Goal: Task Accomplishment & Management: Use online tool/utility

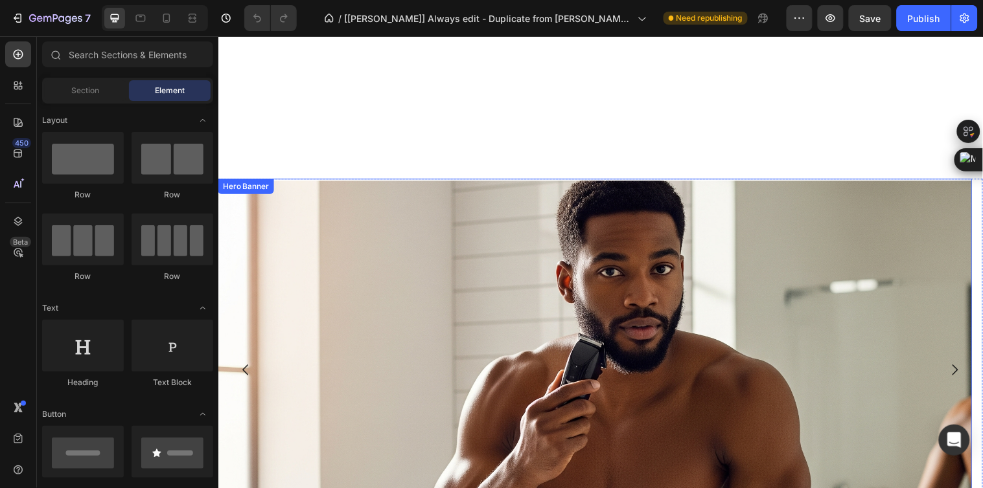
scroll to position [575, 0]
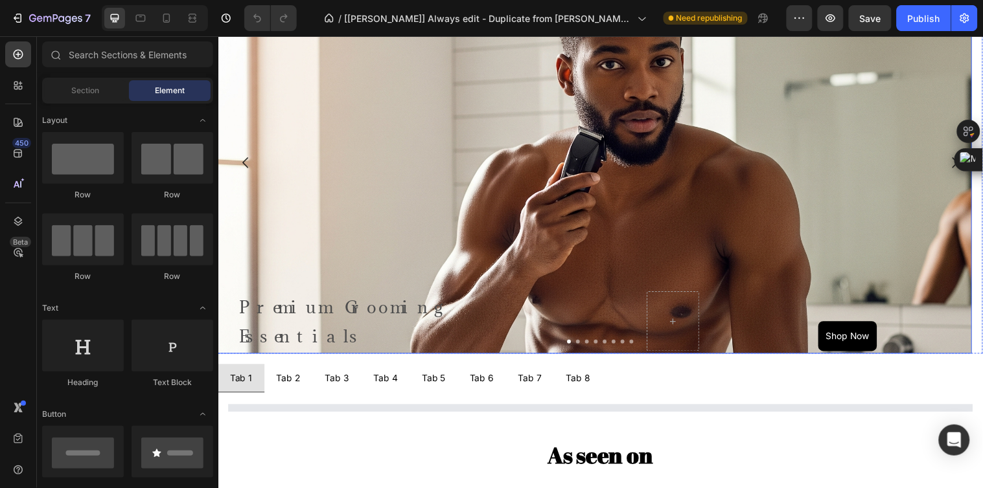
click at [487, 162] on div "Background Image" at bounding box center [601, 263] width 766 height 583
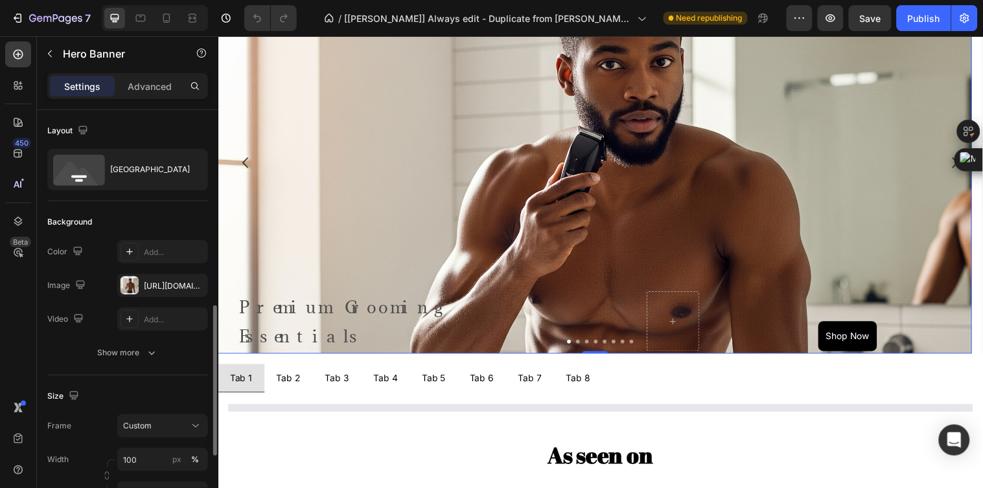
scroll to position [144, 0]
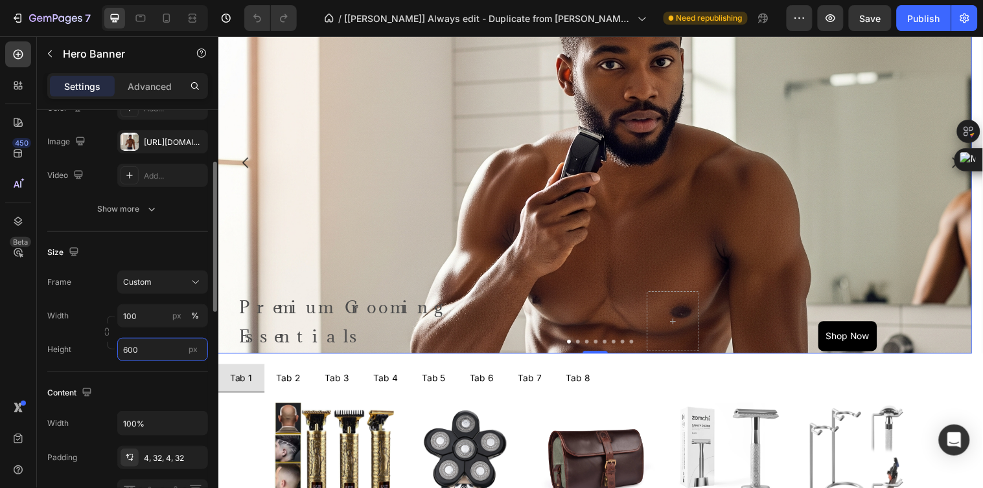
click at [139, 347] on input "600" at bounding box center [162, 349] width 91 height 23
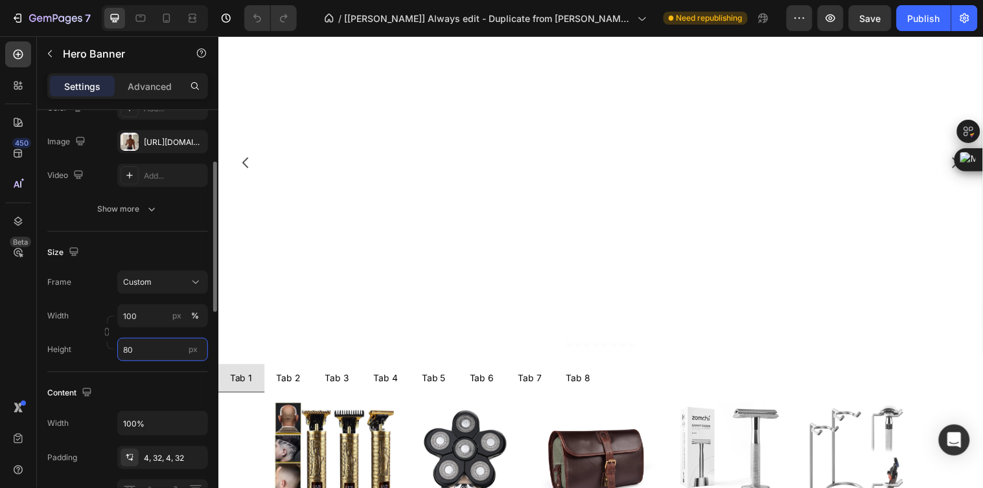
type input "800"
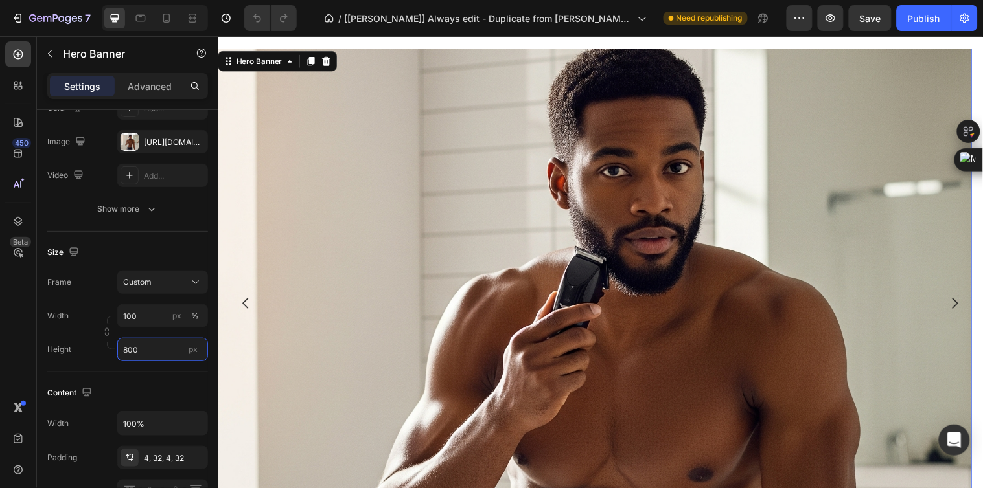
scroll to position [496, 0]
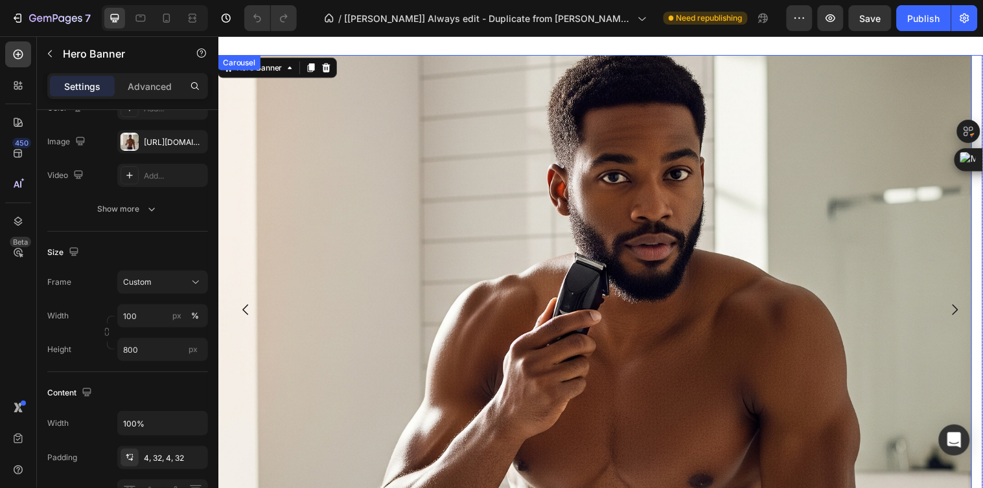
click at [964, 309] on icon "Carousel Next Arrow" at bounding box center [967, 314] width 6 height 11
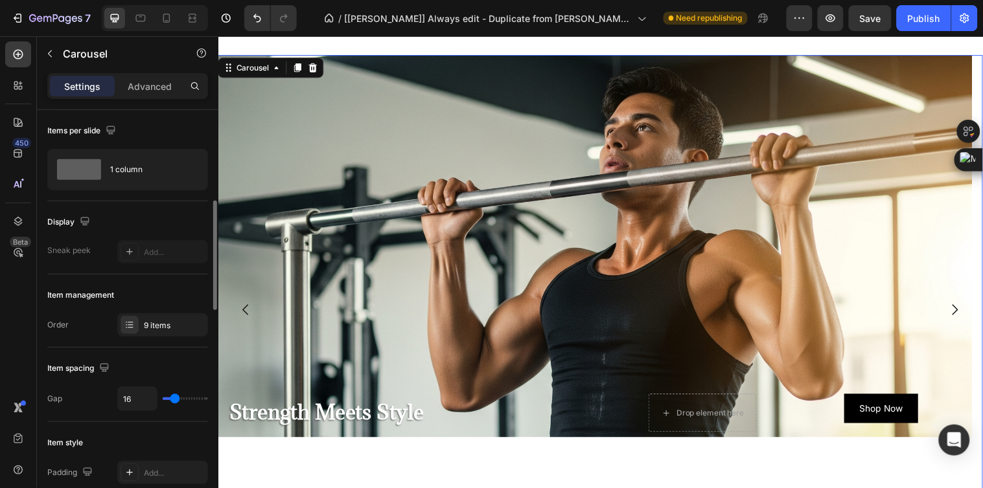
scroll to position [72, 0]
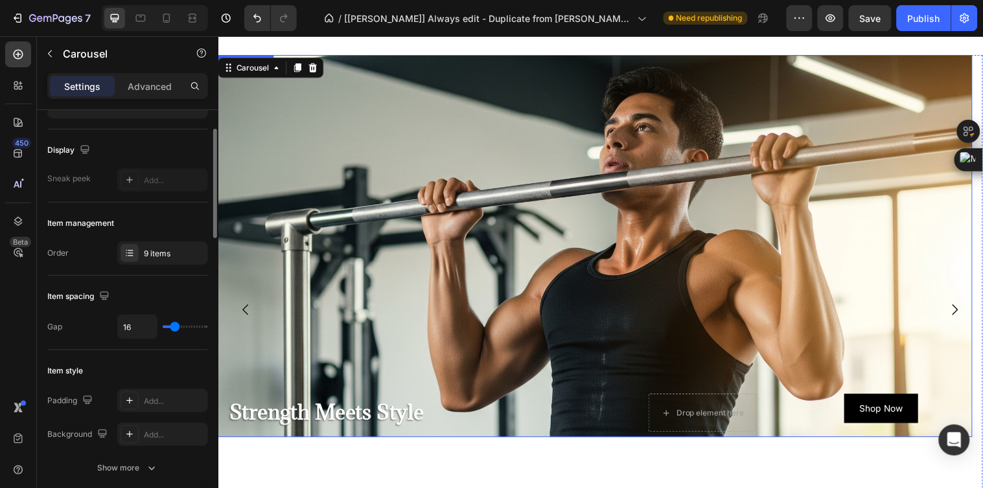
click at [301, 309] on div "Background Image" at bounding box center [601, 338] width 766 height 583
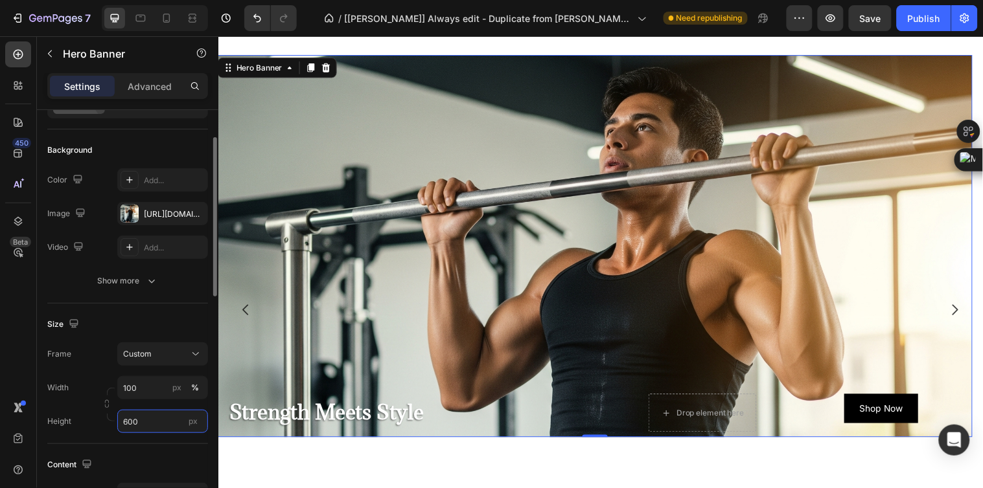
click at [143, 417] on input "600" at bounding box center [162, 421] width 91 height 23
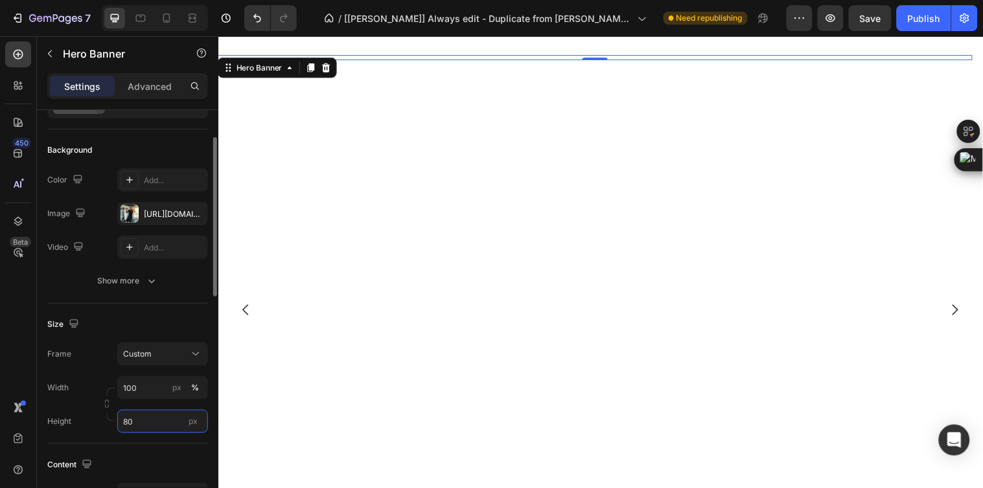
type input "800"
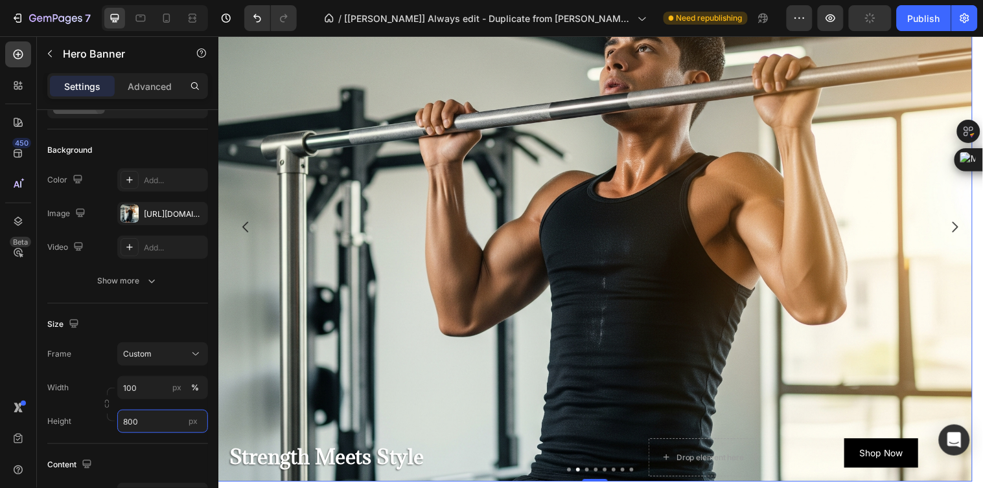
scroll to position [568, 0]
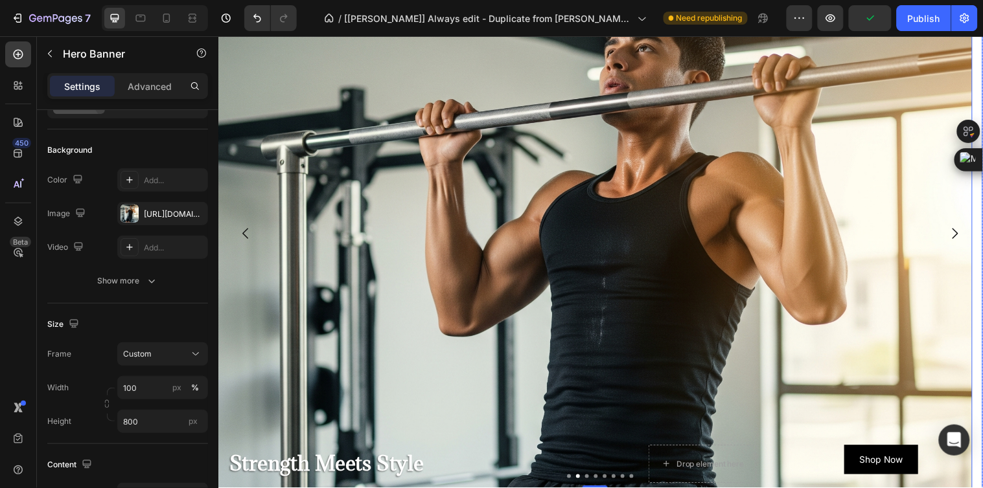
click at [959, 232] on icon "Carousel Next Arrow" at bounding box center [967, 237] width 16 height 16
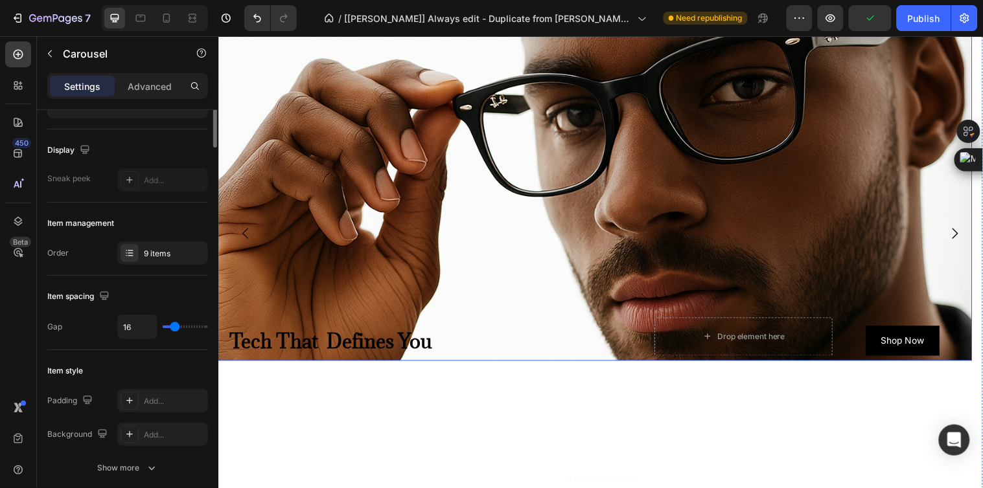
scroll to position [0, 0]
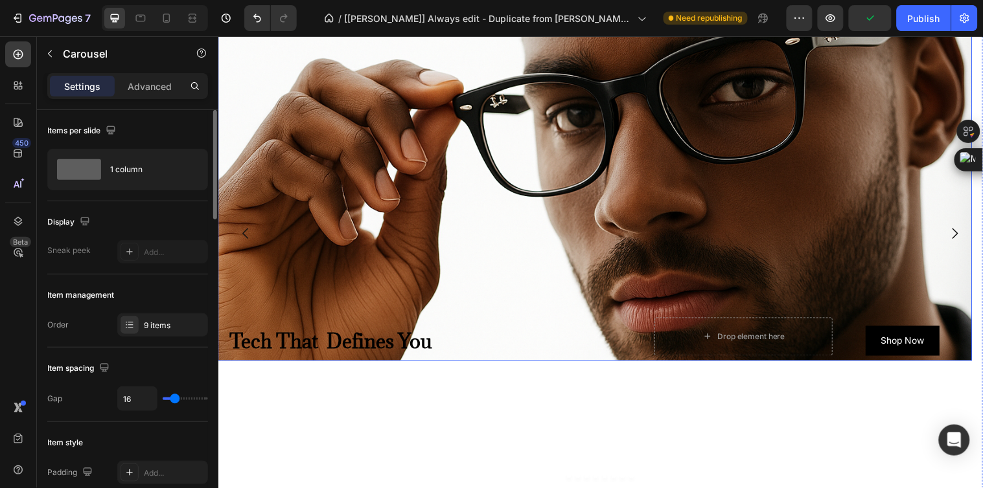
click at [479, 257] on div "Background Image" at bounding box center [601, 268] width 766 height 583
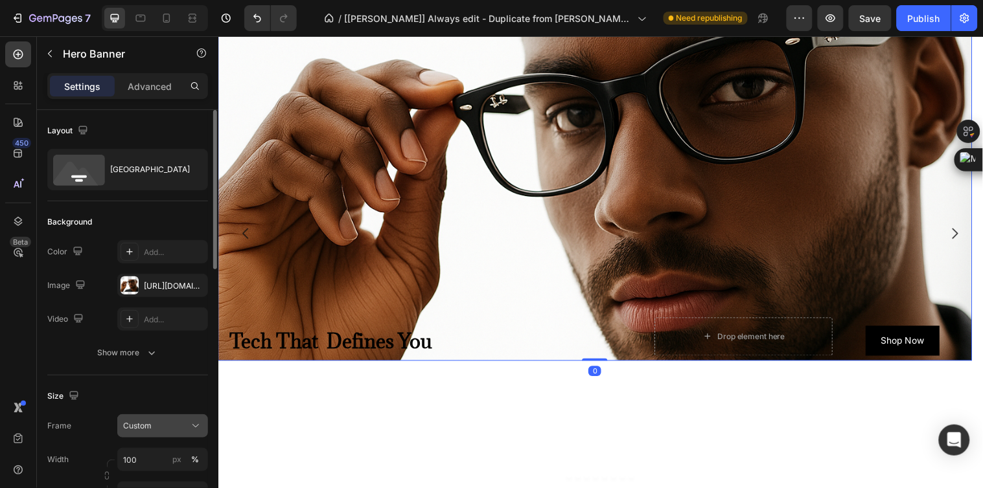
scroll to position [72, 0]
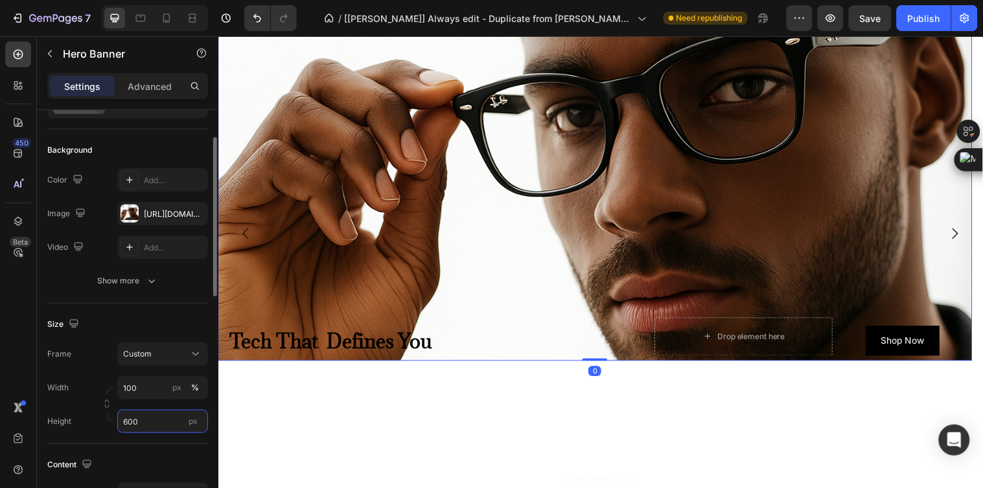
click at [139, 420] on input "600" at bounding box center [162, 421] width 91 height 23
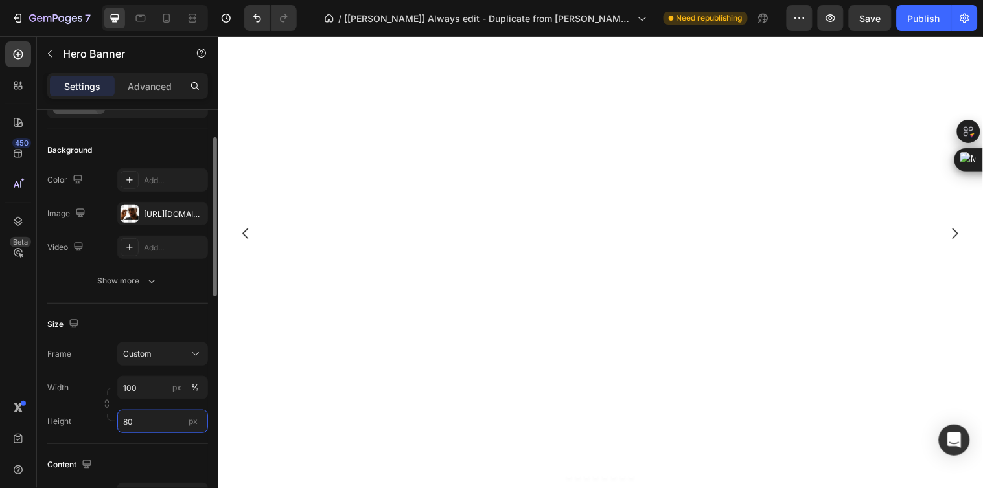
type input "800"
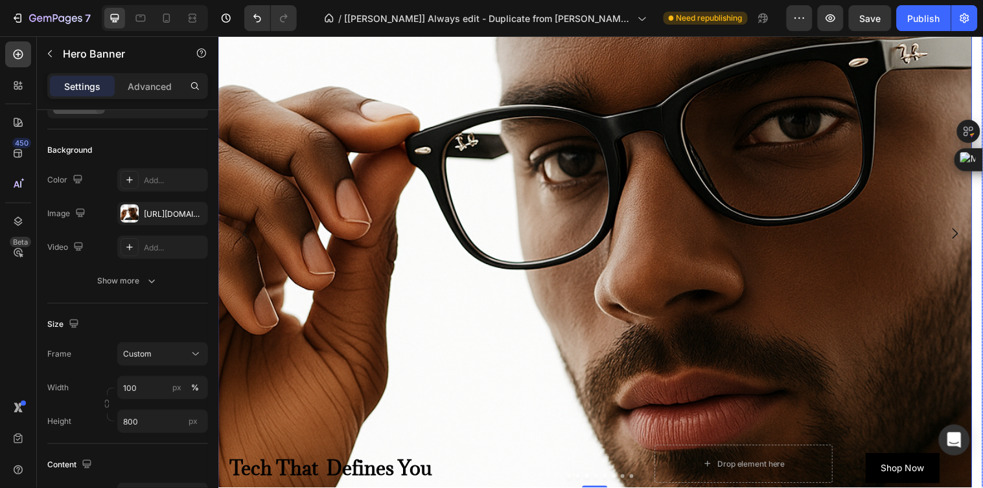
click at [959, 234] on icon "Carousel Next Arrow" at bounding box center [967, 237] width 16 height 16
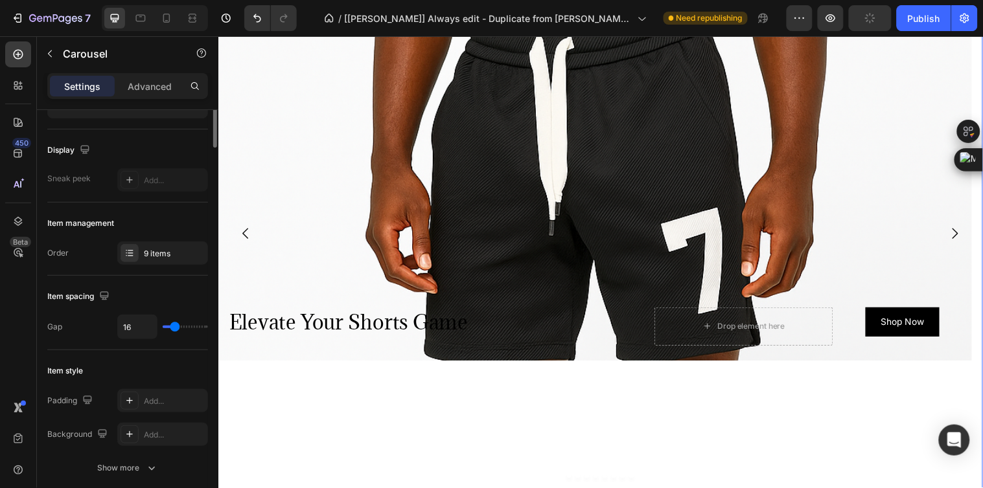
scroll to position [0, 0]
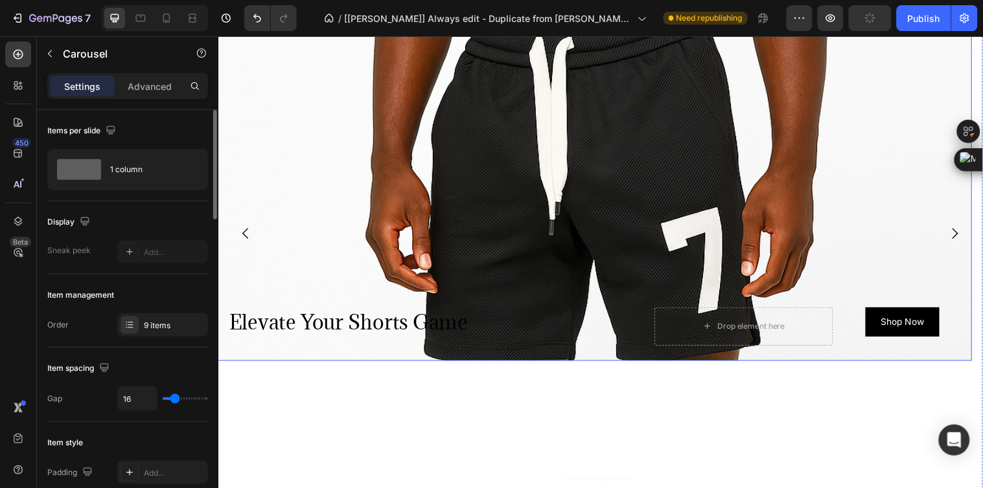
click at [751, 229] on div "Background Image" at bounding box center [601, 268] width 766 height 583
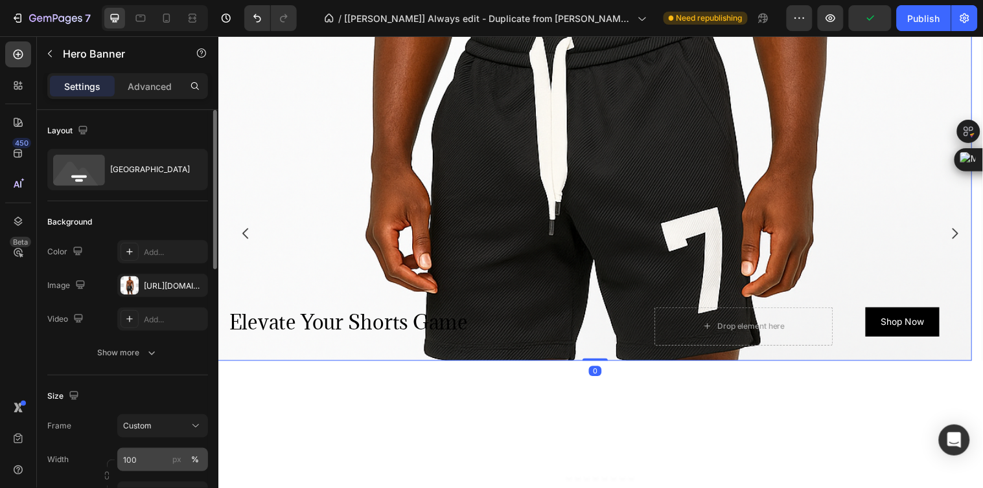
scroll to position [144, 0]
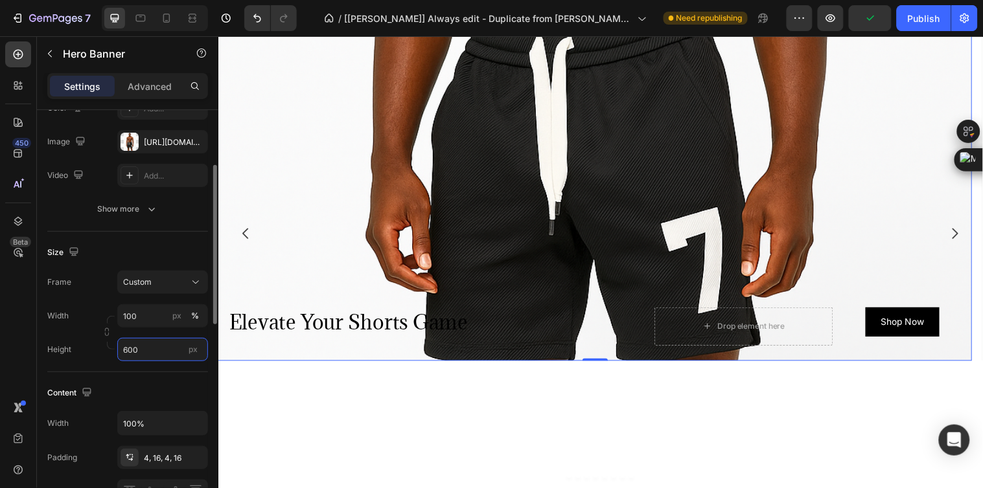
click at [133, 341] on input "600" at bounding box center [162, 349] width 91 height 23
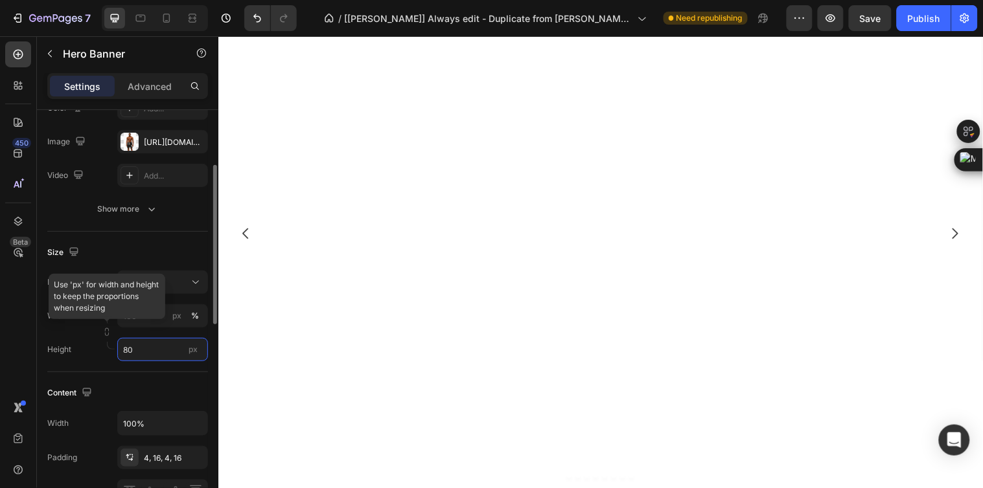
type input "800"
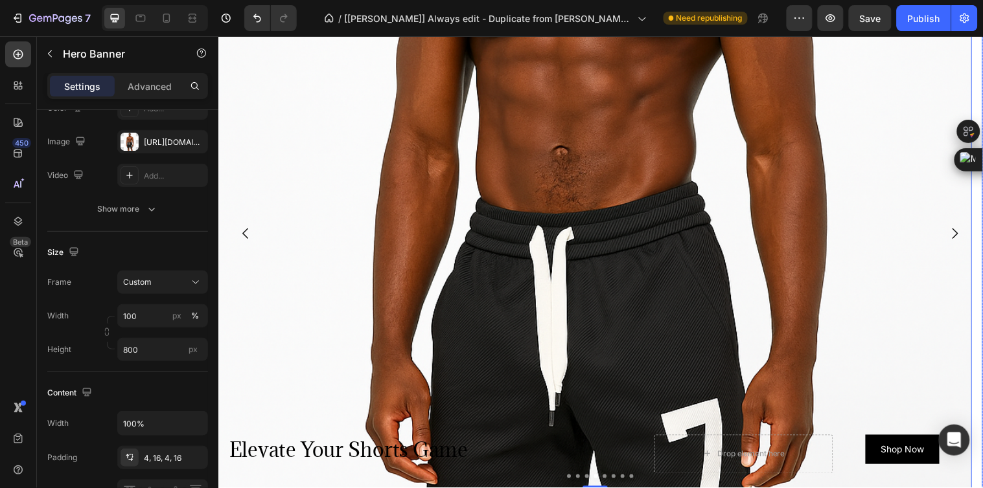
click at [959, 240] on icon "Carousel Next Arrow" at bounding box center [967, 237] width 16 height 16
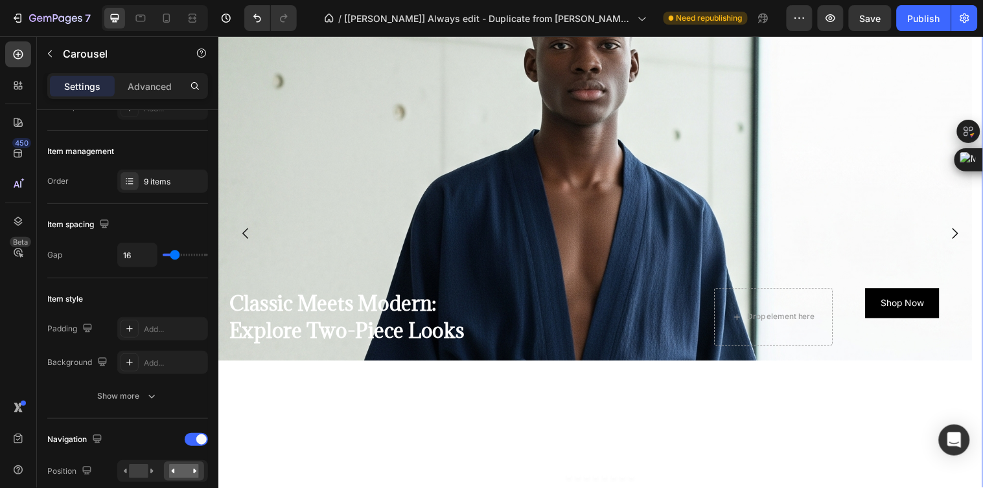
scroll to position [0, 0]
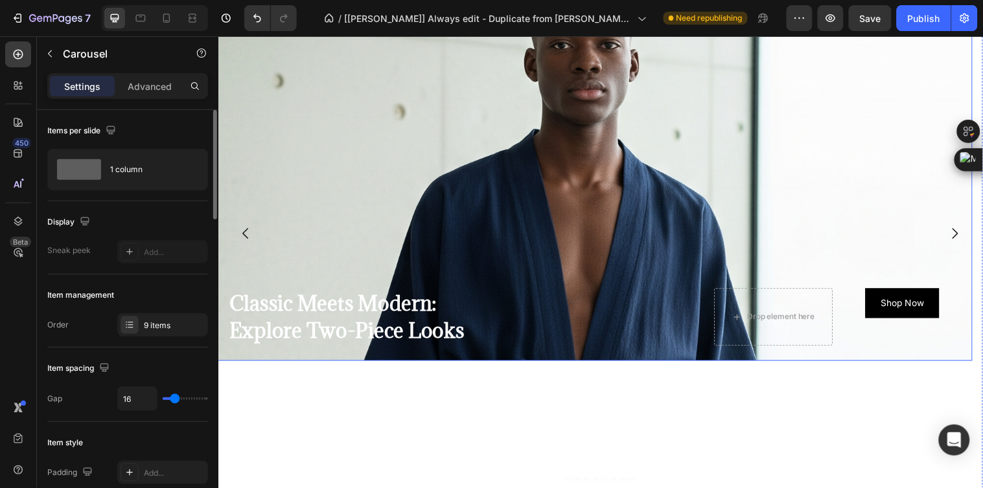
click at [380, 249] on div "Background Image" at bounding box center [601, 268] width 766 height 583
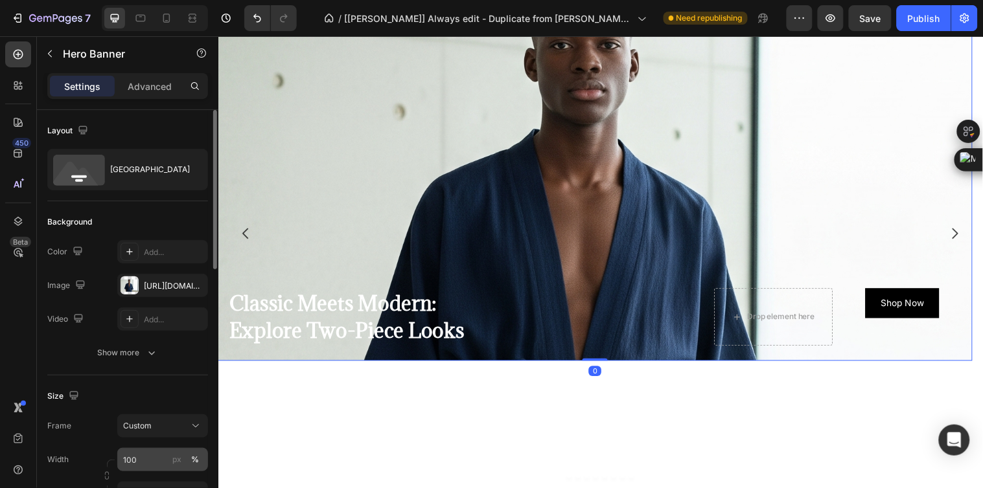
scroll to position [72, 0]
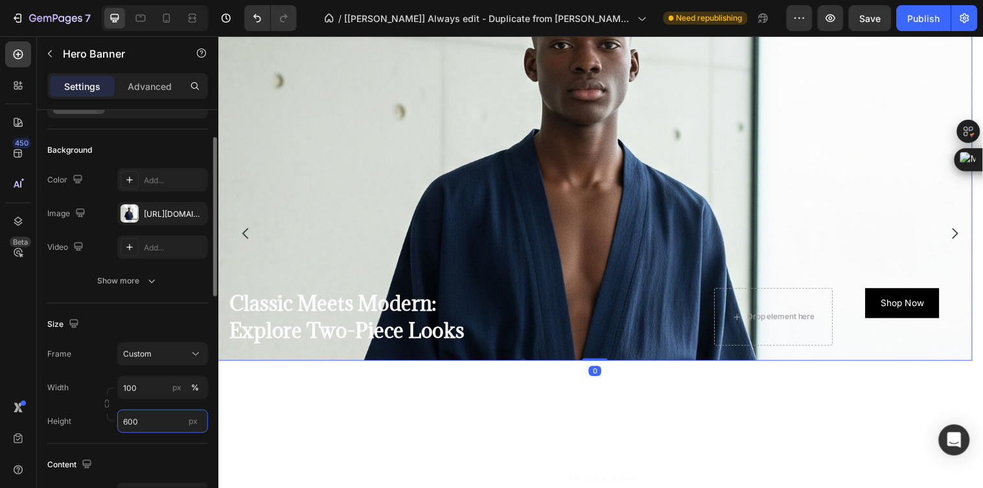
click at [139, 418] on input "600" at bounding box center [162, 421] width 91 height 23
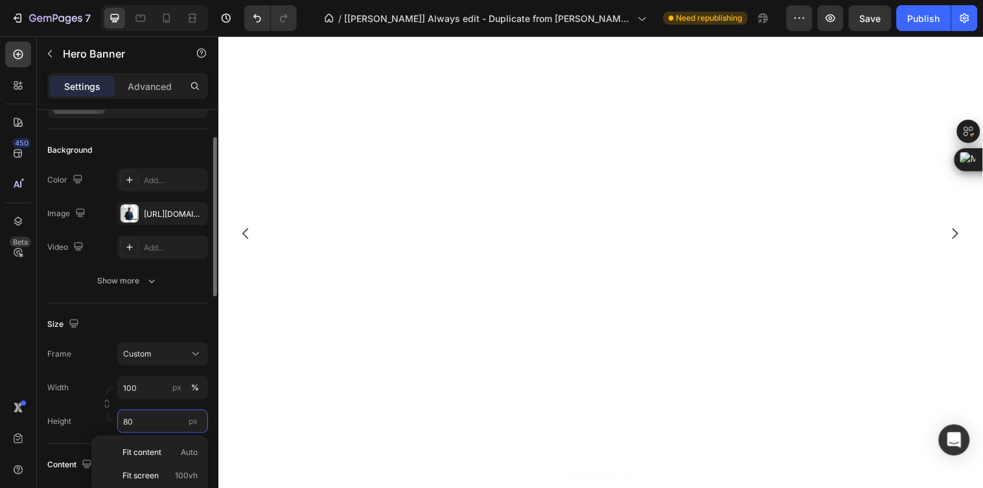
type input "800"
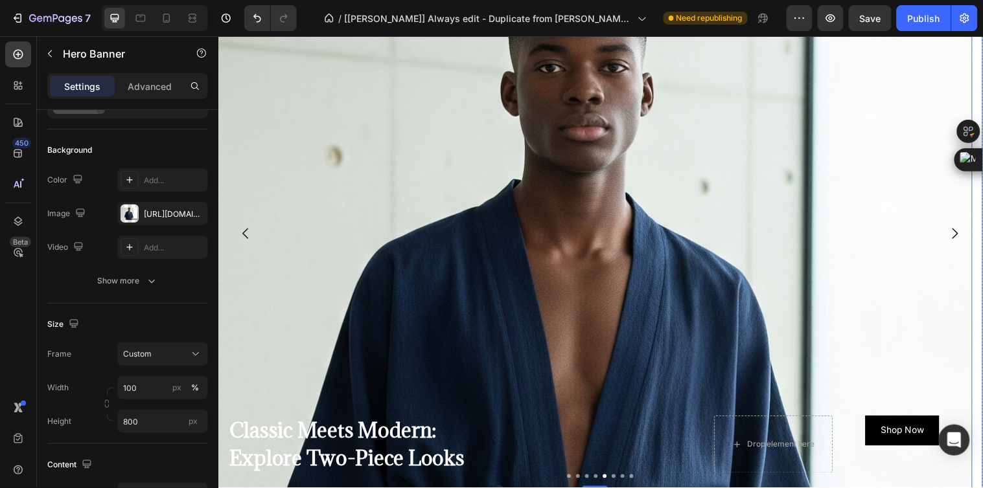
click at [964, 233] on icon "Carousel Next Arrow" at bounding box center [967, 236] width 6 height 11
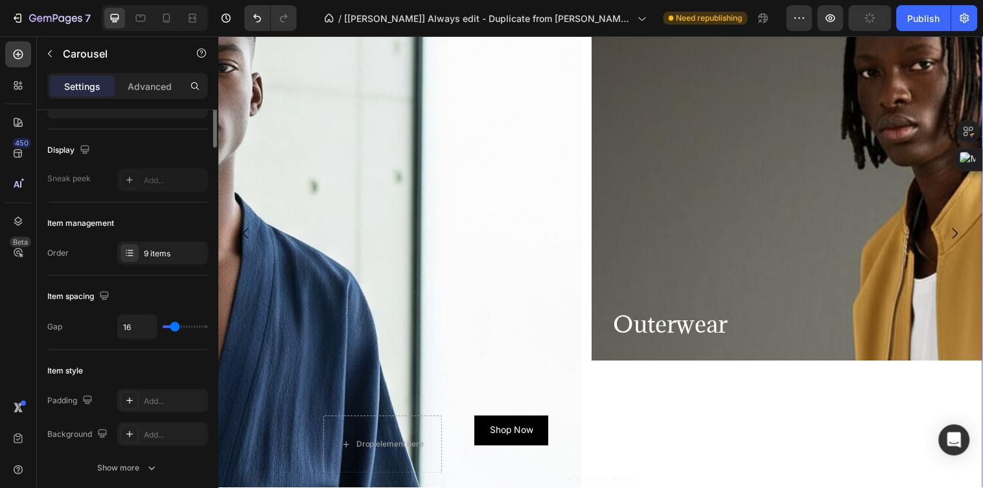
scroll to position [0, 0]
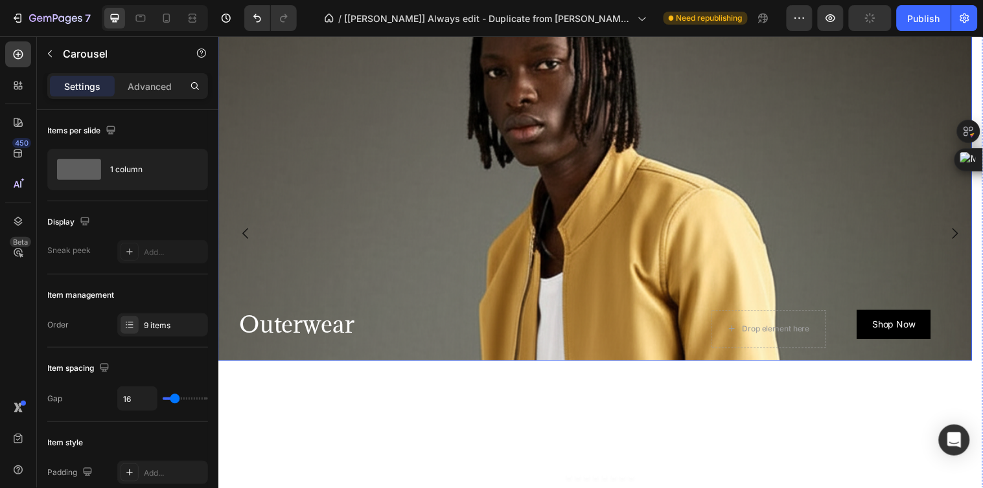
click at [354, 194] on div "Background Image" at bounding box center [601, 268] width 766 height 583
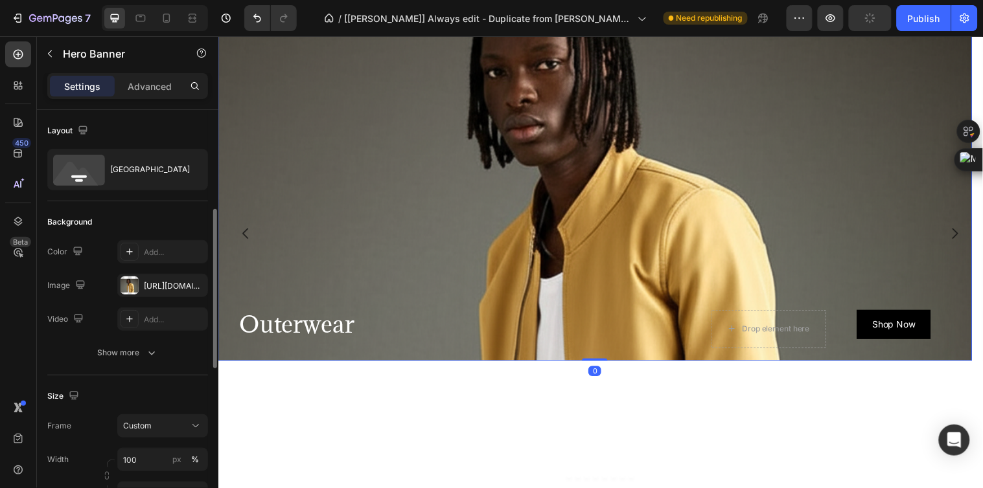
scroll to position [72, 0]
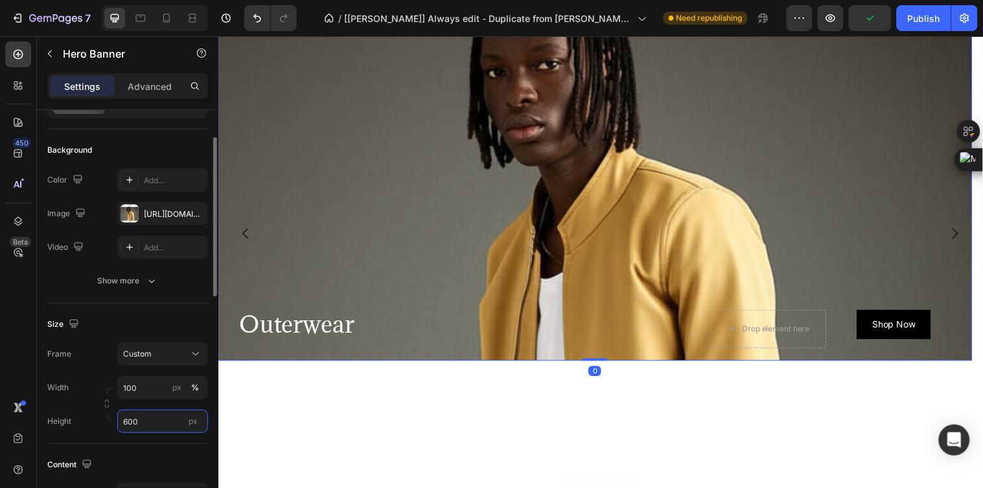
click at [137, 422] on input "600" at bounding box center [162, 421] width 91 height 23
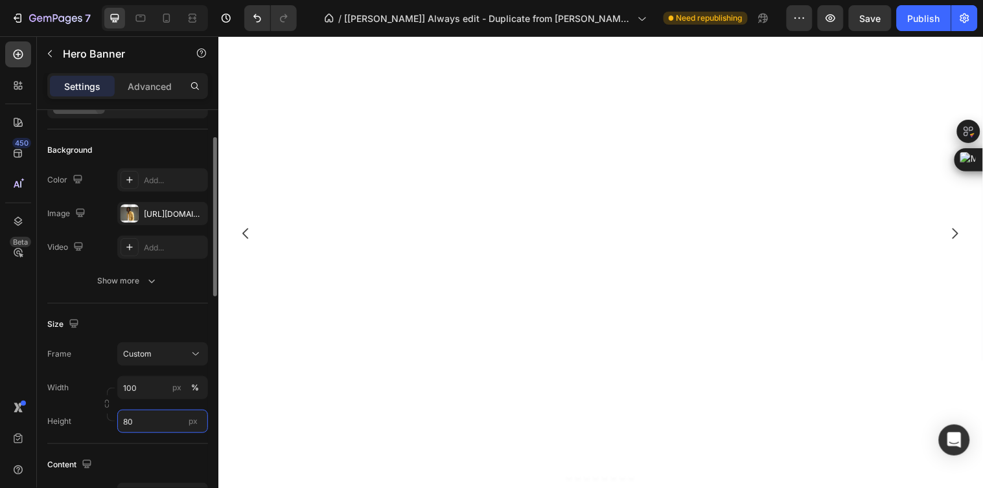
type input "800"
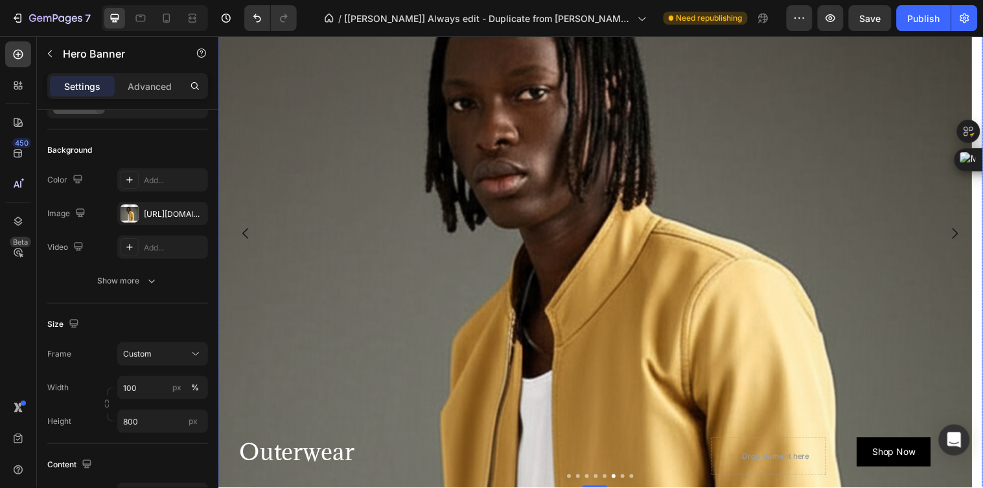
click at [962, 236] on icon "Carousel Next Arrow" at bounding box center [967, 237] width 16 height 16
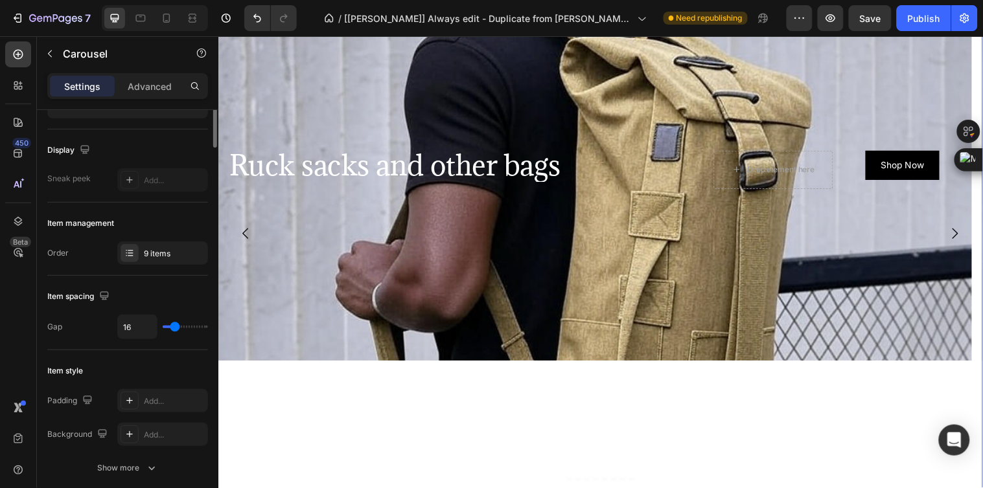
scroll to position [0, 0]
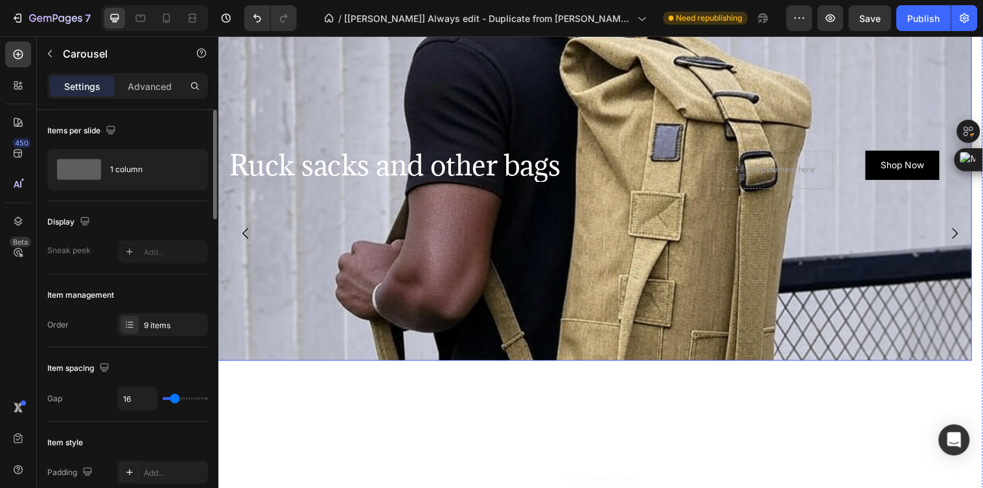
click at [595, 308] on div "Background Image" at bounding box center [601, 268] width 766 height 583
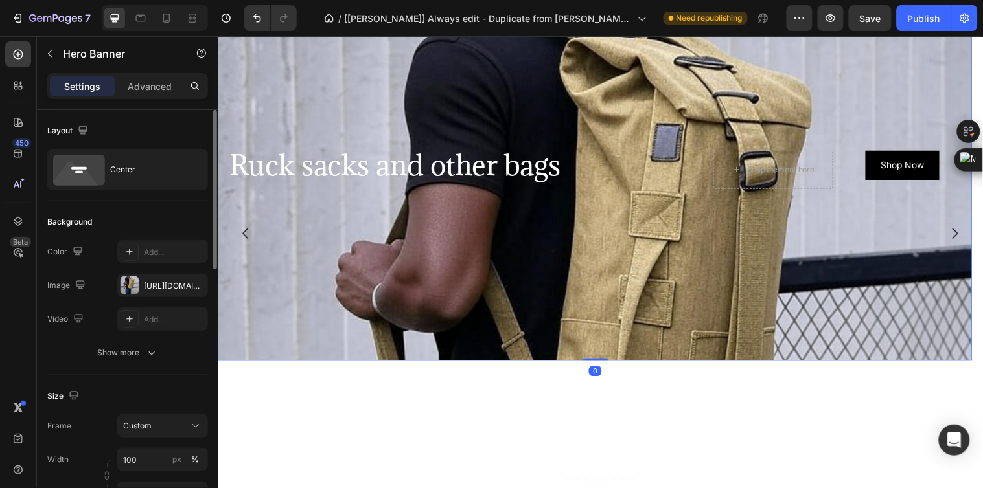
scroll to position [72, 0]
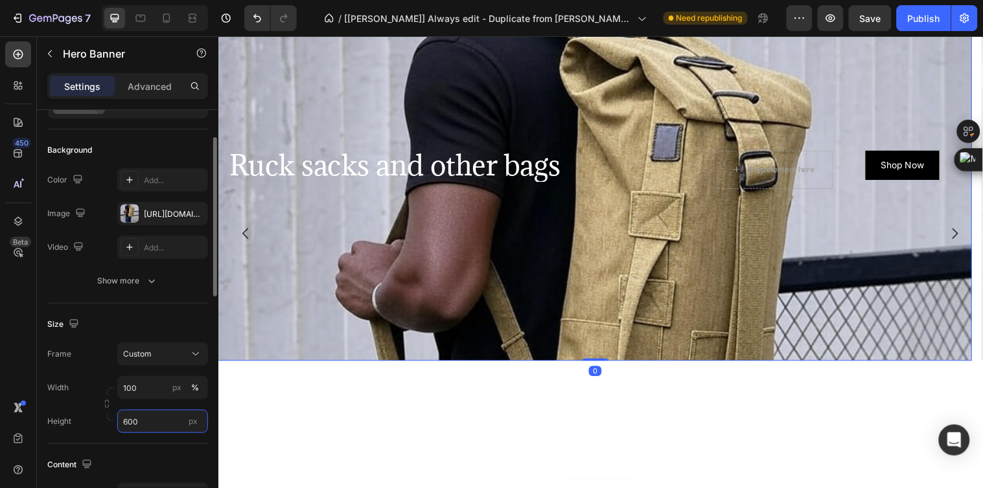
click at [143, 418] on input "600" at bounding box center [162, 421] width 91 height 23
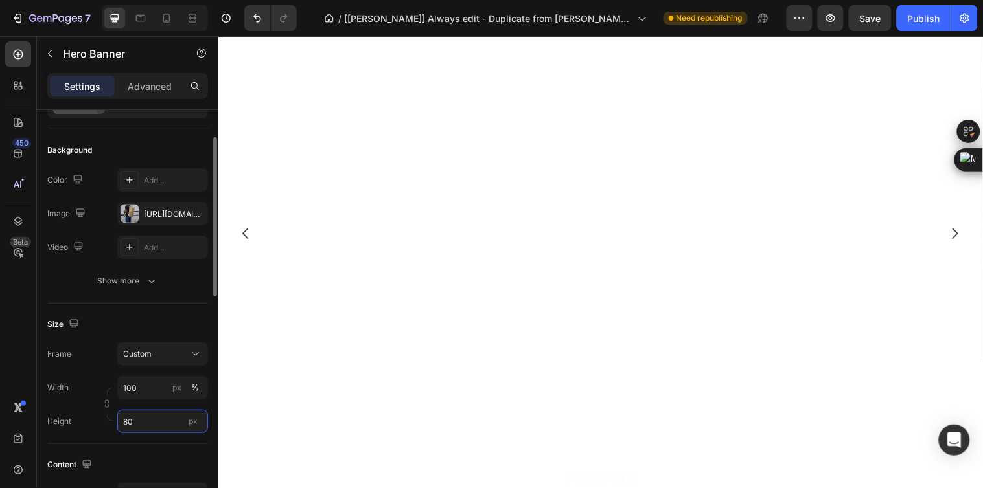
type input "800"
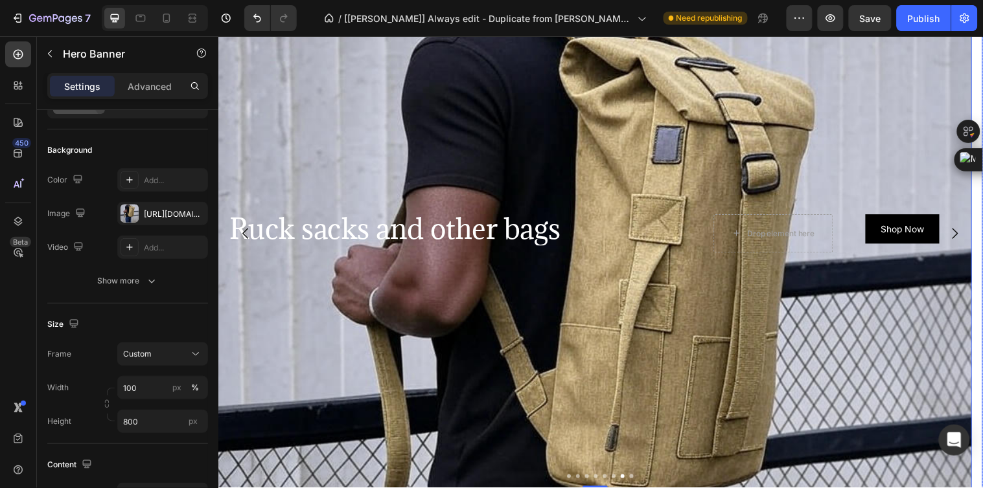
click at [964, 233] on icon "Carousel Next Arrow" at bounding box center [967, 236] width 6 height 11
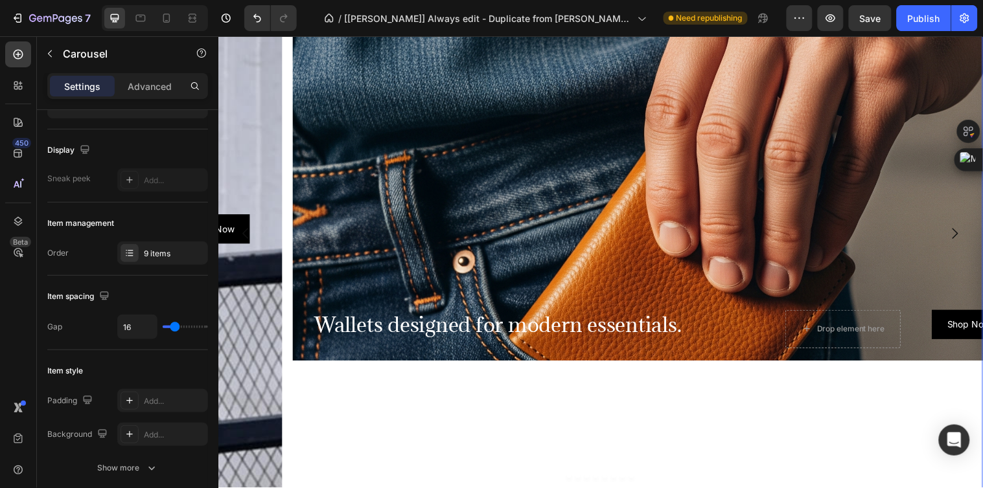
scroll to position [0, 0]
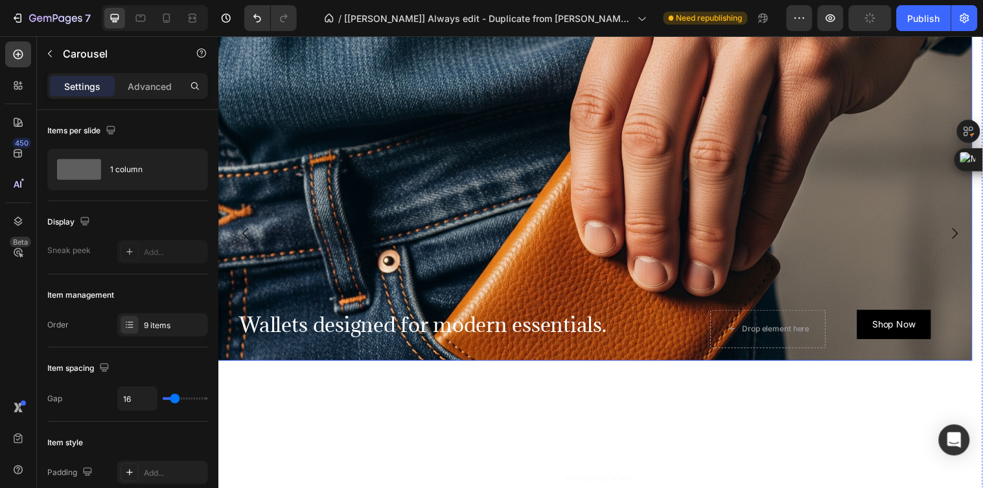
click at [834, 236] on div "Background Image" at bounding box center [601, 268] width 766 height 583
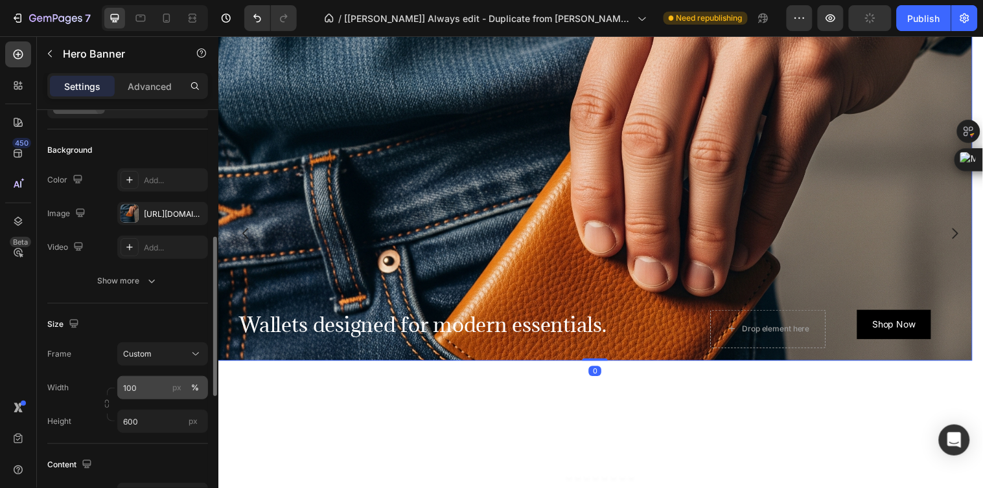
scroll to position [144, 0]
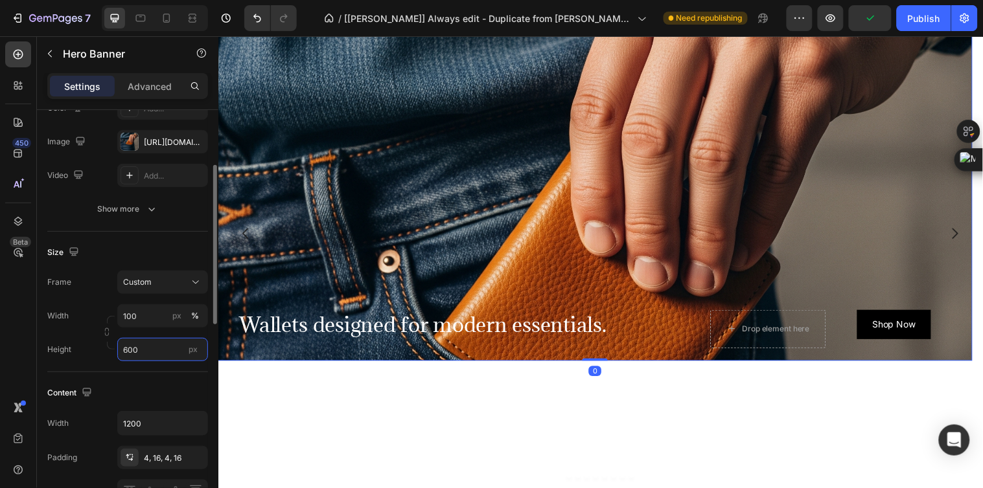
click at [140, 348] on input "600" at bounding box center [162, 349] width 91 height 23
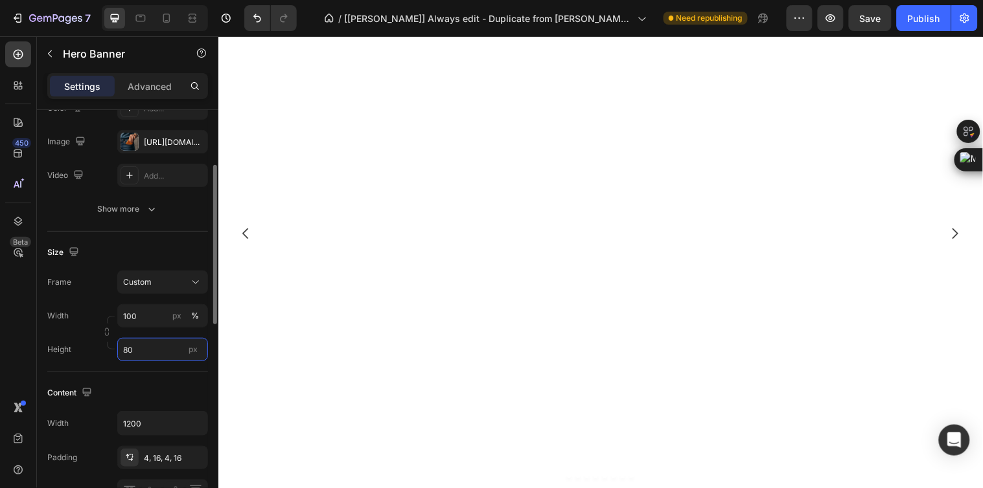
type input "800"
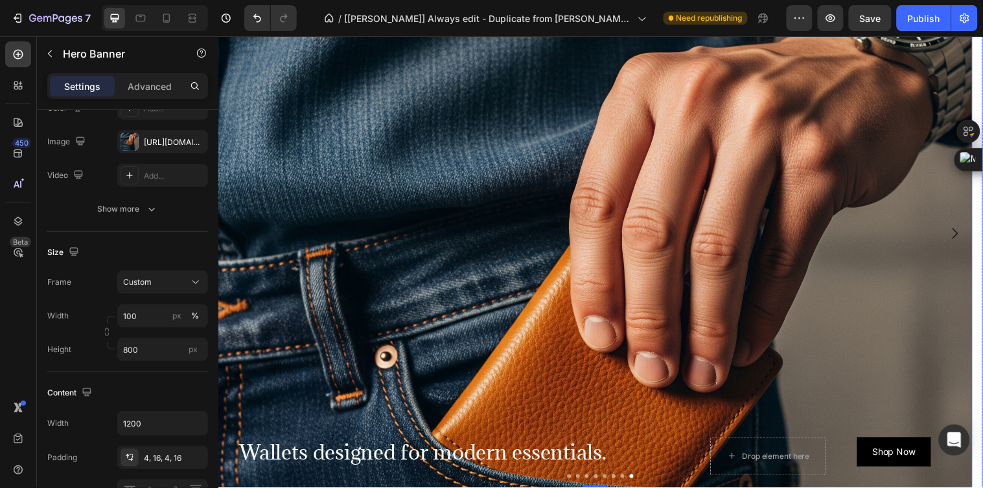
click at [959, 234] on icon "Carousel Next Arrow" at bounding box center [967, 237] width 16 height 16
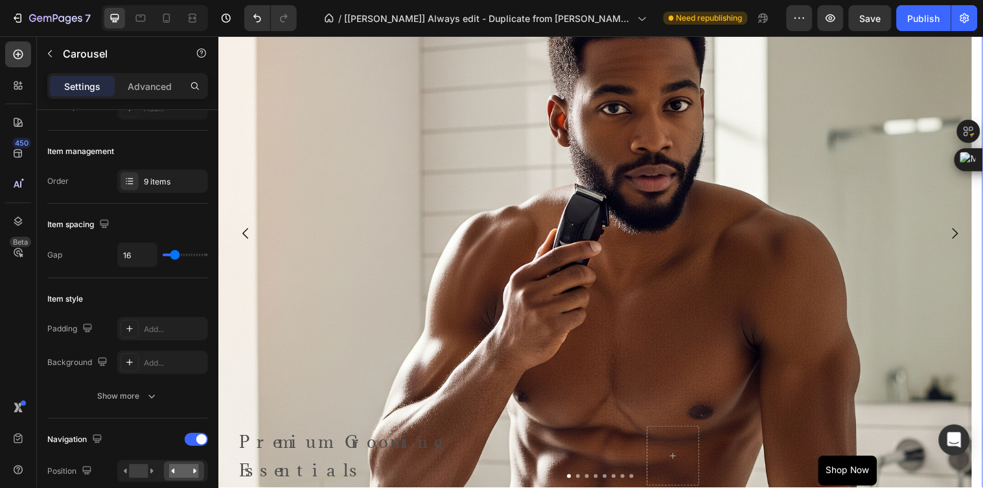
scroll to position [0, 0]
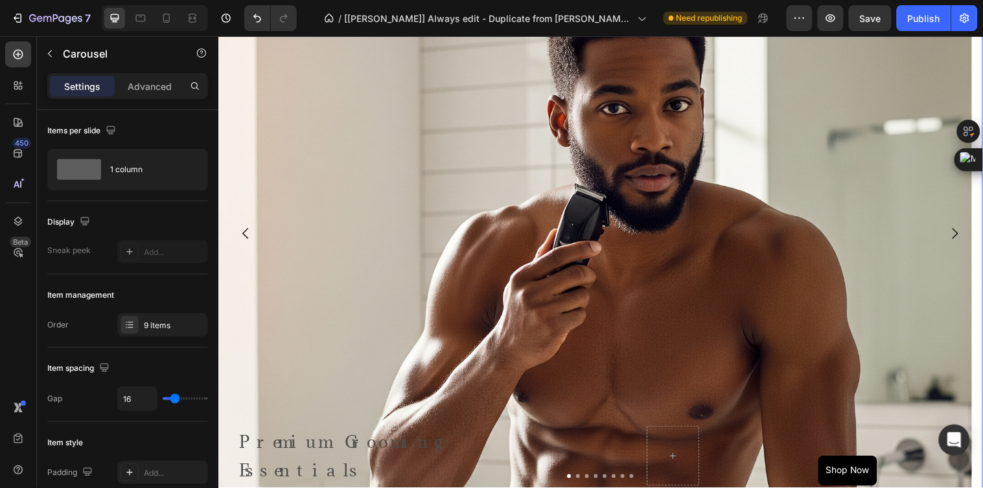
click at [247, 236] on icon "Carousel Back Arrow" at bounding box center [246, 237] width 16 height 16
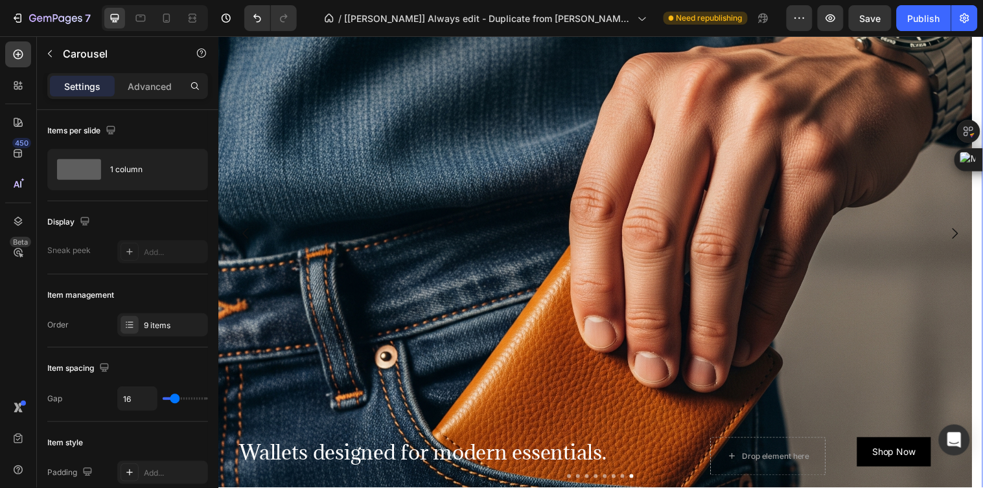
click at [247, 236] on icon "Carousel Back Arrow" at bounding box center [246, 237] width 16 height 16
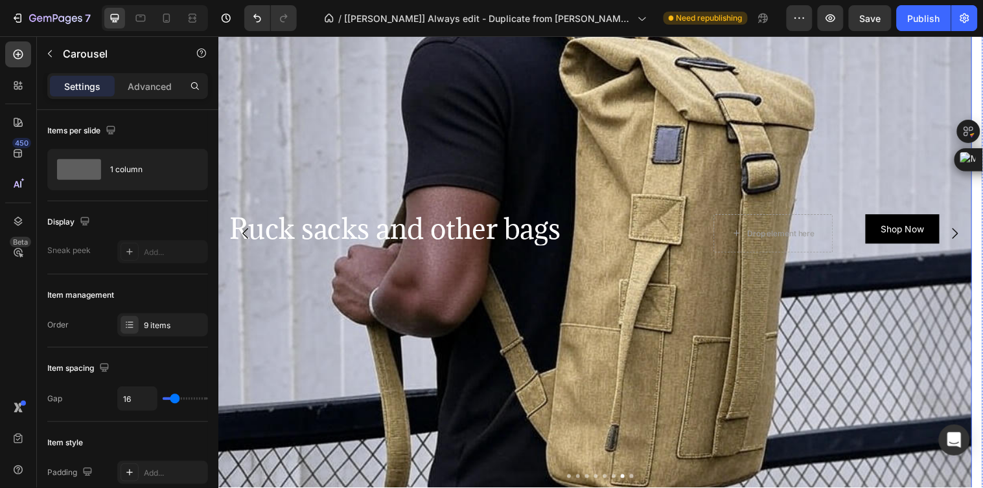
click at [517, 198] on div "Background Image" at bounding box center [601, 365] width 766 height 777
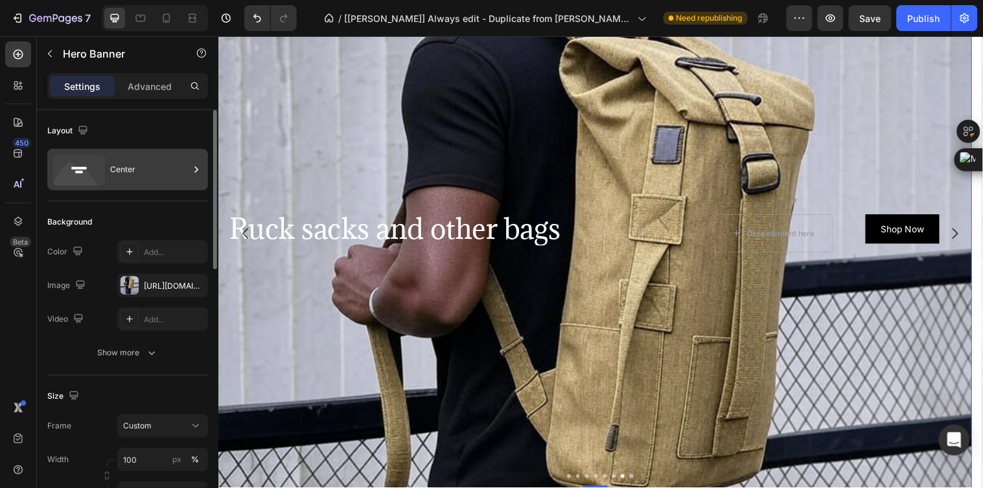
click at [139, 165] on div "Center" at bounding box center [149, 170] width 79 height 30
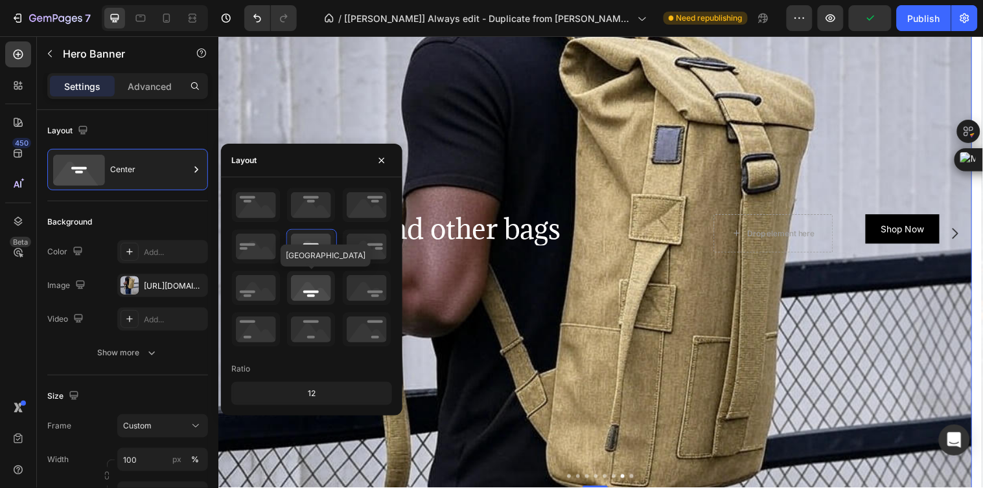
drag, startPoint x: 309, startPoint y: 289, endPoint x: 220, endPoint y: 229, distance: 106.9
click at [309, 289] on icon at bounding box center [311, 288] width 48 height 34
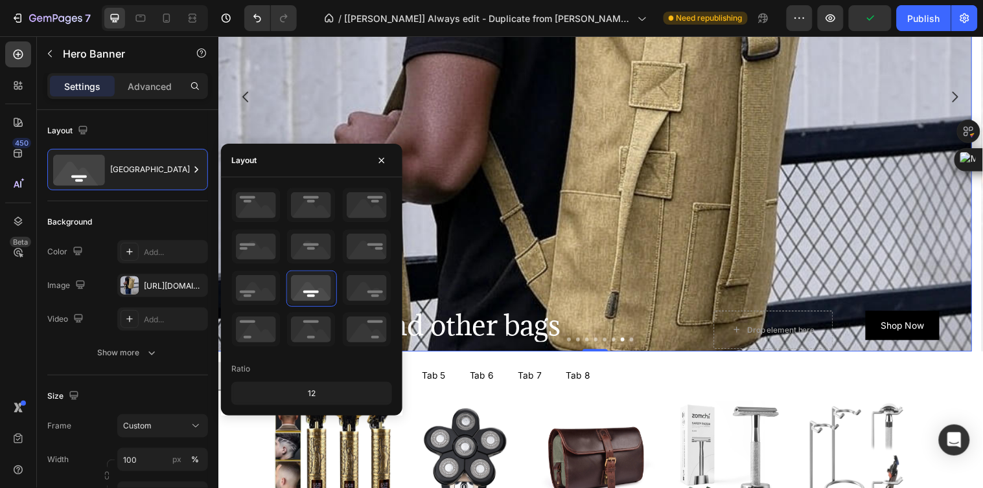
scroll to position [713, 0]
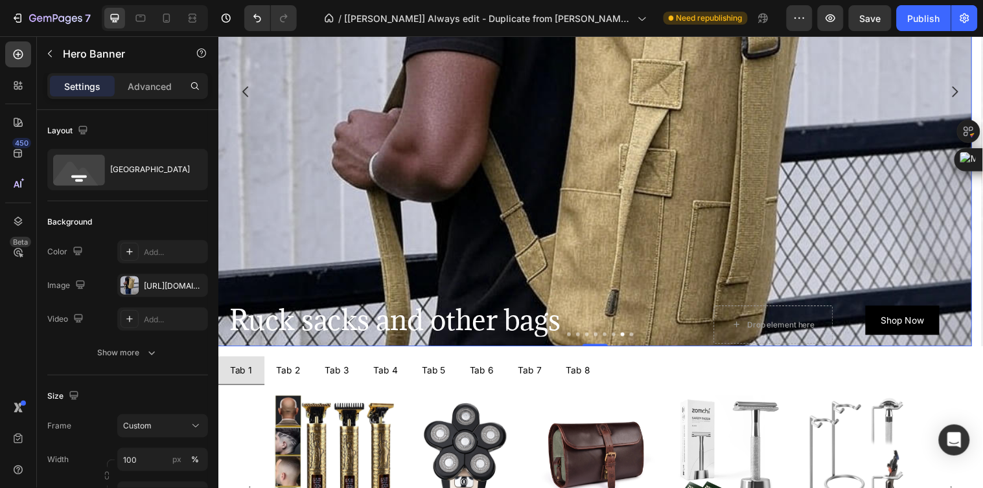
click at [522, 214] on div "Background Image" at bounding box center [601, 227] width 766 height 777
click at [547, 325] on span "Ruck sacks and other bags" at bounding box center [397, 324] width 336 height 37
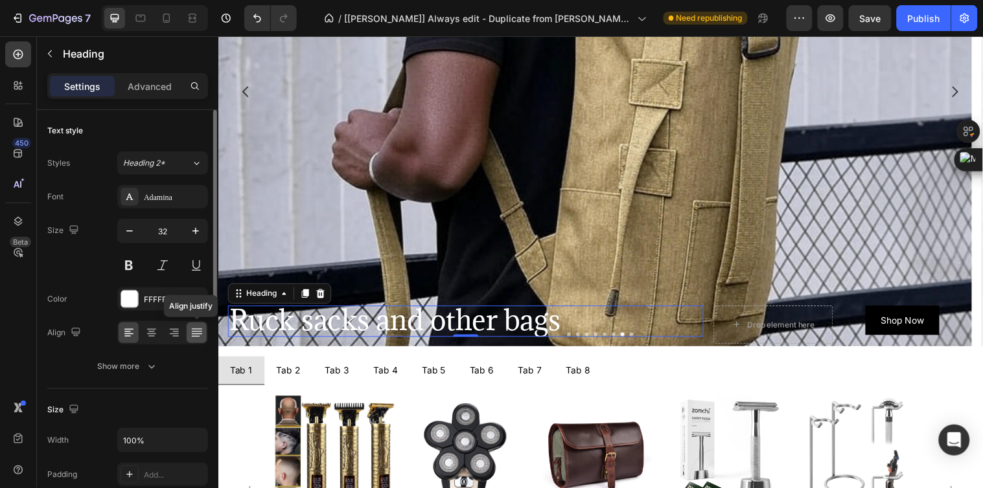
click at [194, 336] on icon at bounding box center [196, 332] width 13 height 13
click at [128, 326] on icon at bounding box center [128, 332] width 13 height 13
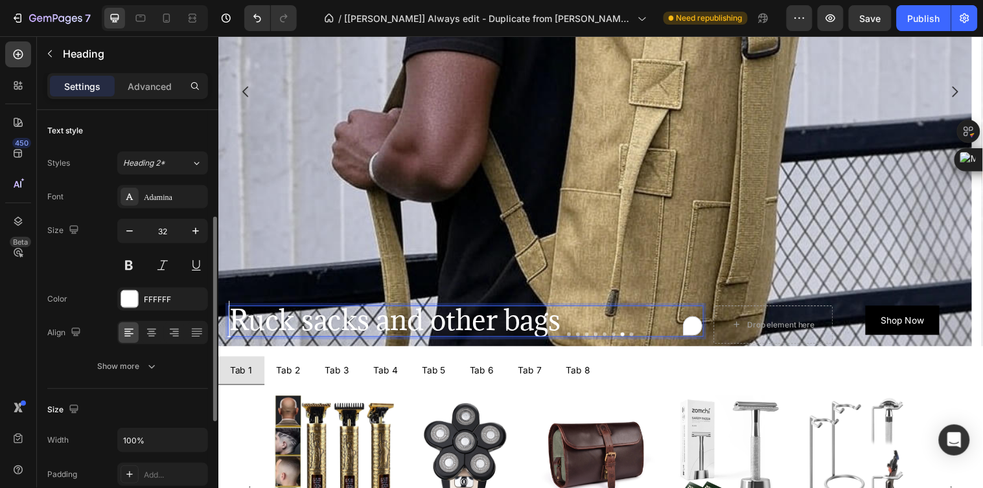
scroll to position [72, 0]
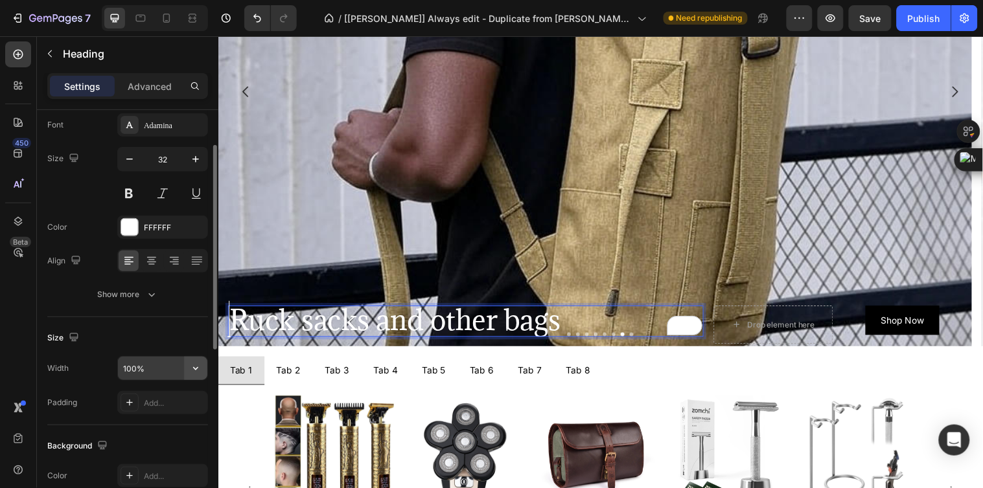
click at [194, 366] on icon "button" at bounding box center [195, 368] width 13 height 13
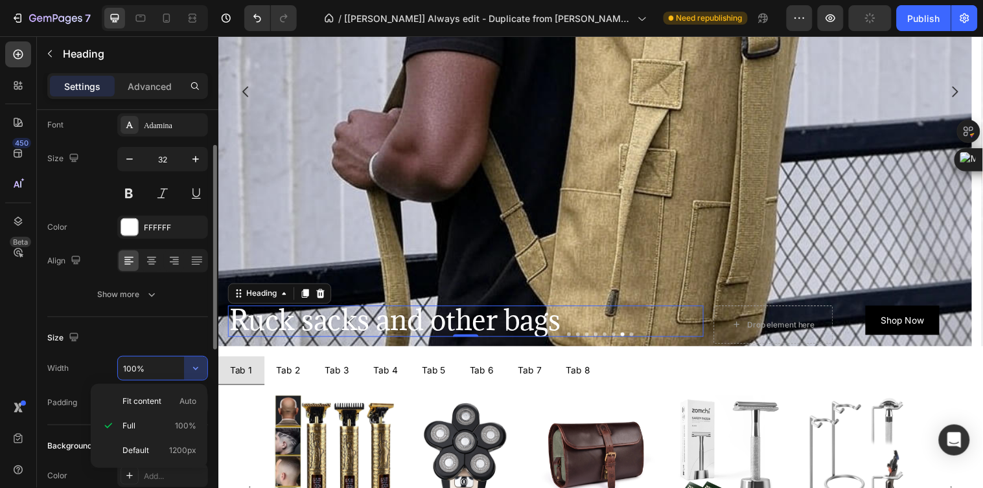
click at [156, 372] on input "100%" at bounding box center [162, 368] width 89 height 23
click at [147, 360] on input "100%" at bounding box center [162, 368] width 89 height 23
click at [131, 370] on input "100%" at bounding box center [162, 368] width 89 height 23
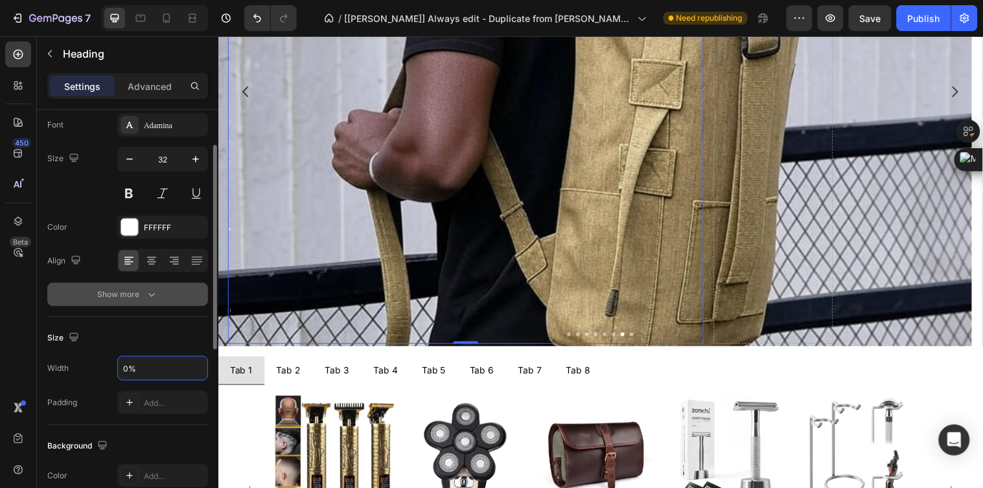
type input "60%"
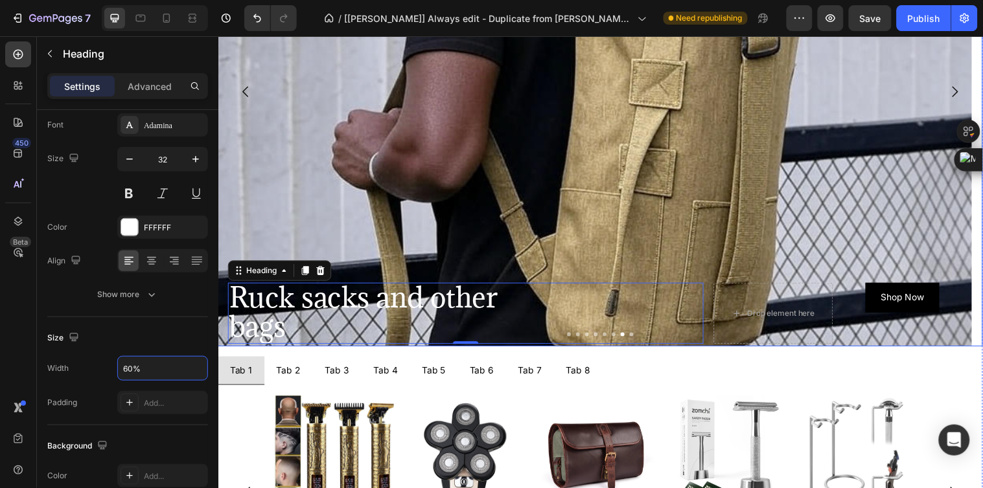
click at [244, 86] on icon "Carousel Back Arrow" at bounding box center [246, 92] width 16 height 16
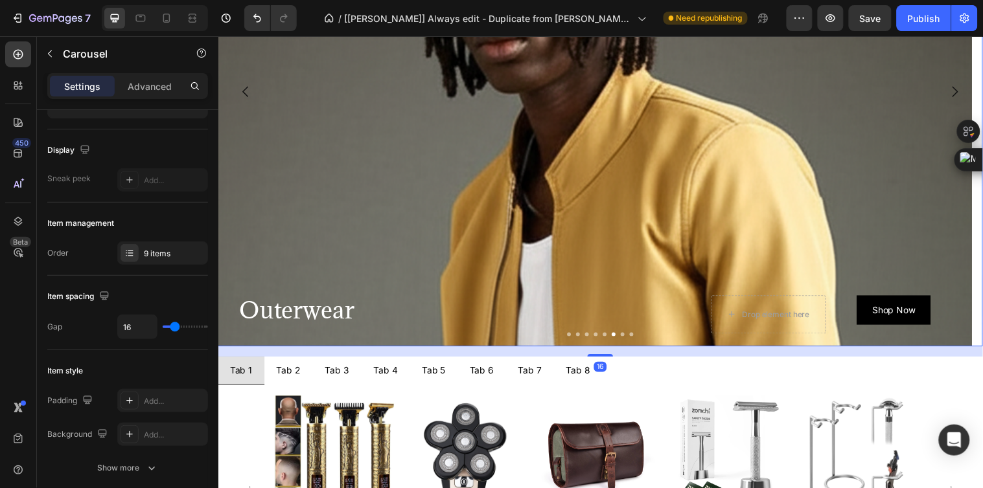
scroll to position [0, 0]
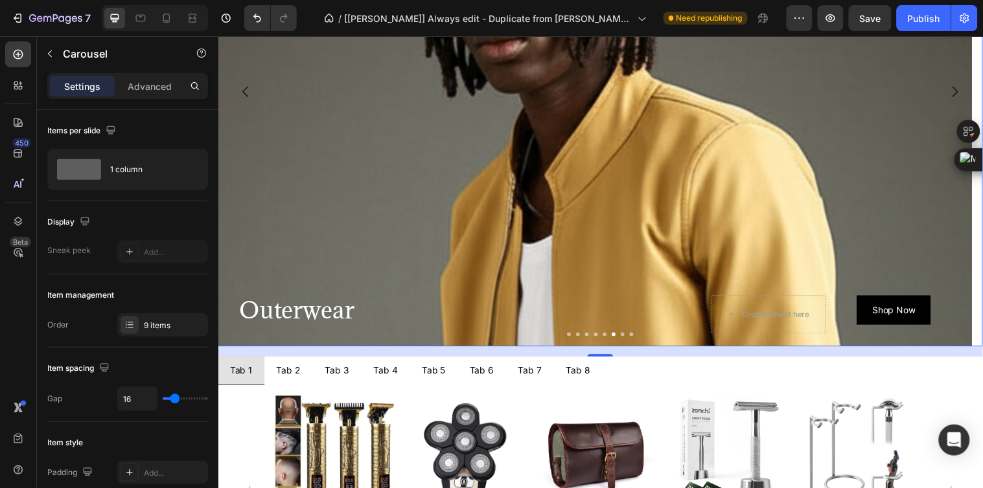
click at [960, 87] on icon "Carousel Next Arrow" at bounding box center [967, 92] width 16 height 16
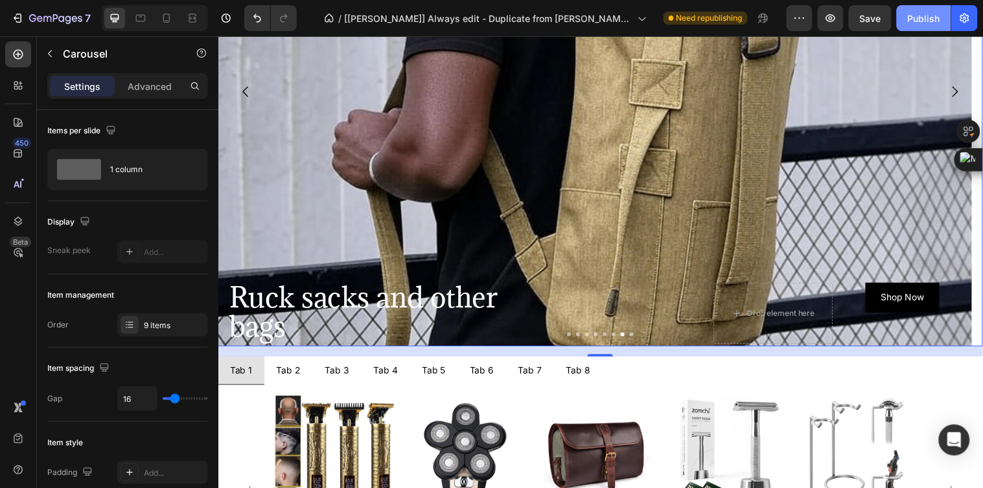
click at [907, 25] on button "Publish" at bounding box center [923, 18] width 54 height 26
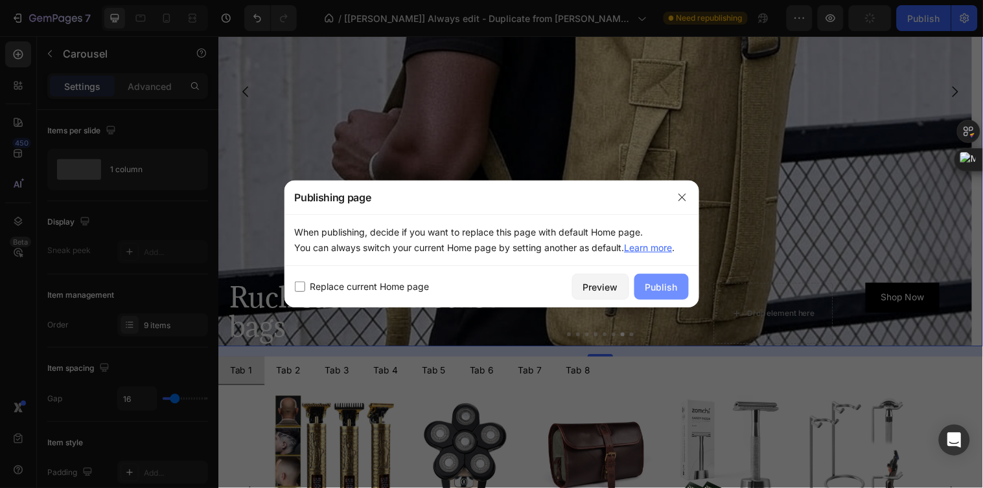
click at [659, 284] on div "Publish" at bounding box center [661, 287] width 32 height 14
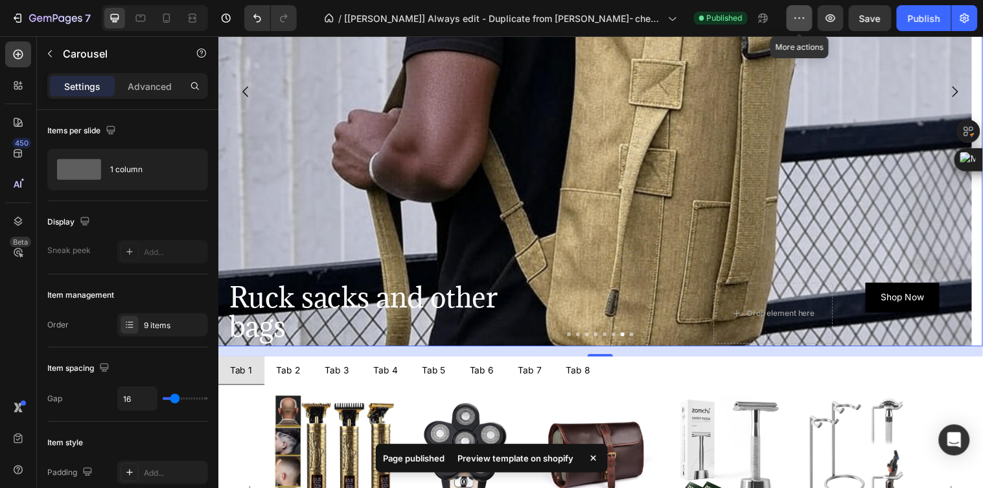
click at [806, 21] on icon "button" at bounding box center [799, 18] width 13 height 13
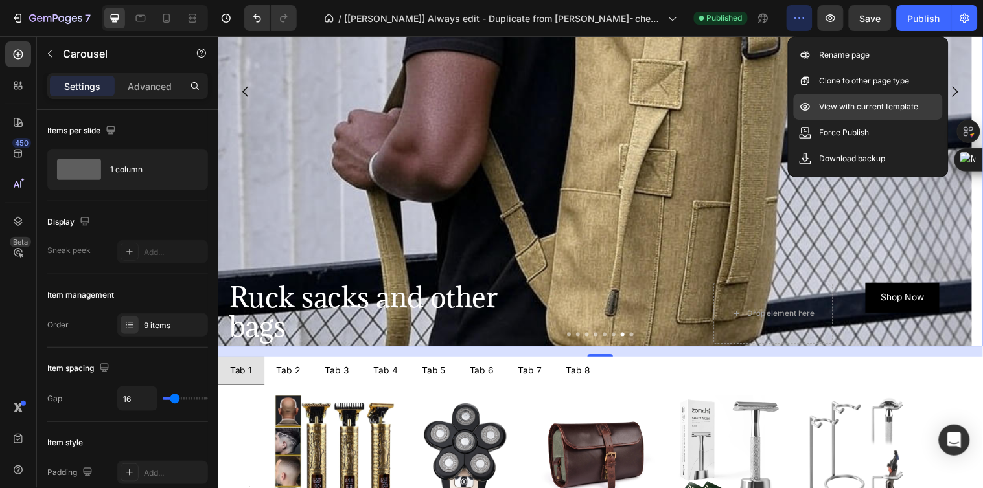
click at [849, 106] on p "View with current template" at bounding box center [868, 106] width 99 height 13
click at [771, 98] on div "Background Image" at bounding box center [601, 227] width 766 height 777
click at [799, 20] on icon "button" at bounding box center [799, 18] width 13 height 13
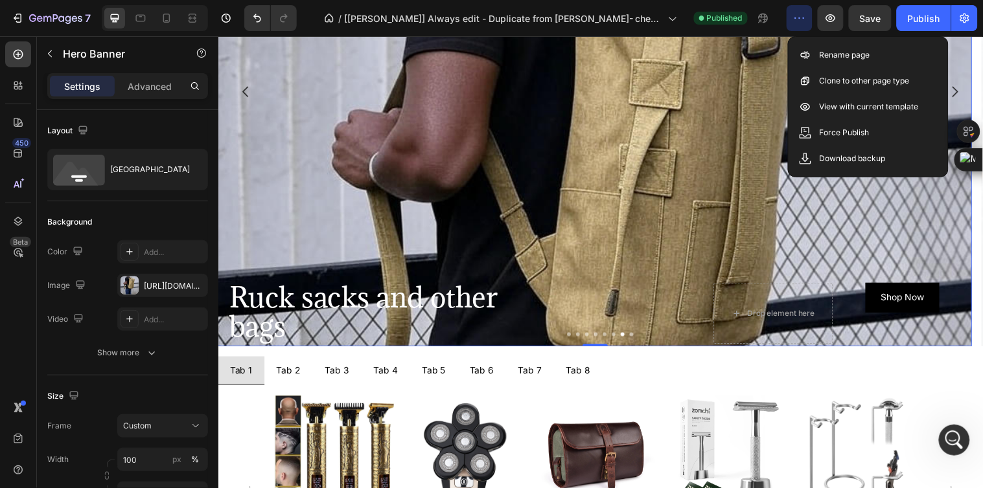
click at [801, 17] on icon "button" at bounding box center [799, 18] width 13 height 13
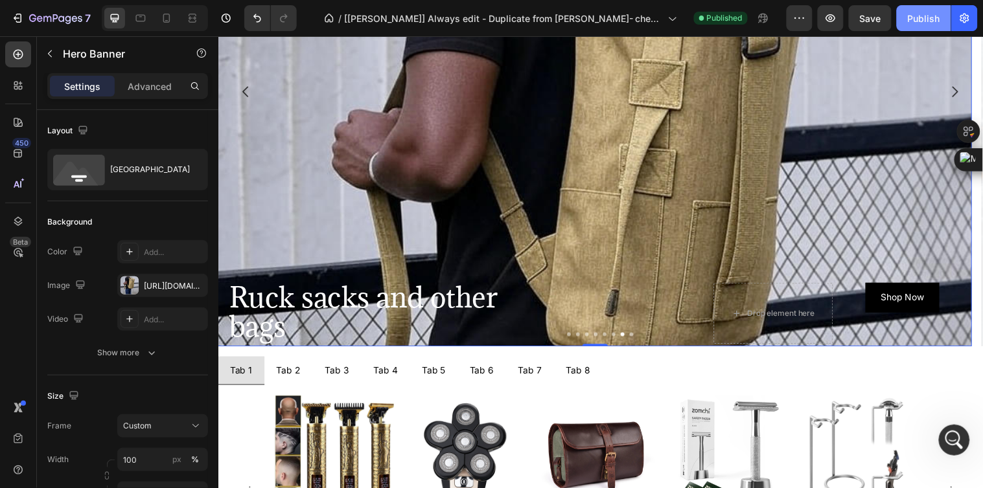
click at [921, 19] on div "Publish" at bounding box center [923, 19] width 32 height 14
